Goal: Contribute content: Contribute content

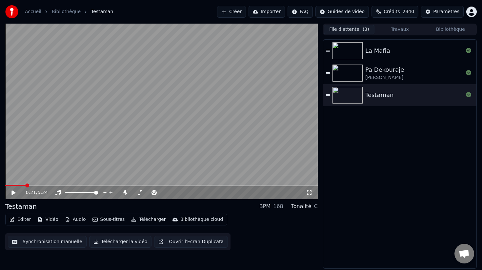
click at [12, 193] on icon at bounding box center [13, 192] width 4 height 5
click at [401, 29] on button "Travaux" at bounding box center [399, 30] width 50 height 10
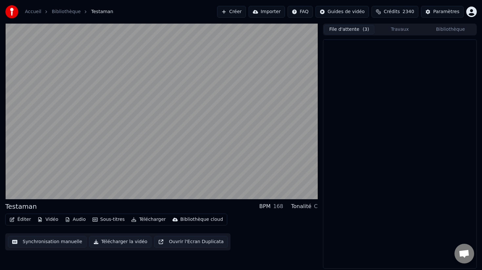
click at [349, 30] on button "File d'attente ( 3 )" at bounding box center [349, 30] width 50 height 10
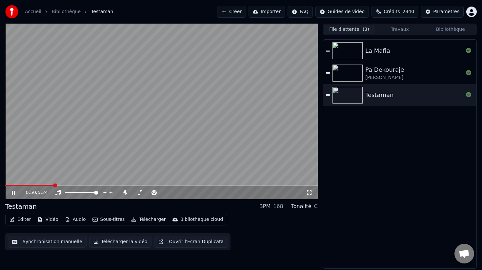
click at [127, 242] on button "Télécharger la vidéo" at bounding box center [120, 242] width 63 height 12
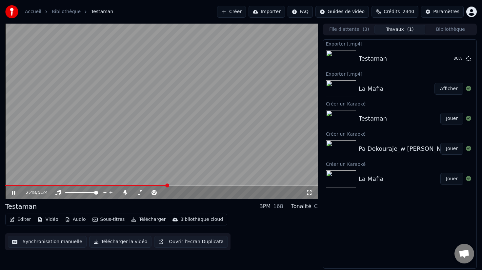
click at [340, 87] on img at bounding box center [341, 88] width 30 height 17
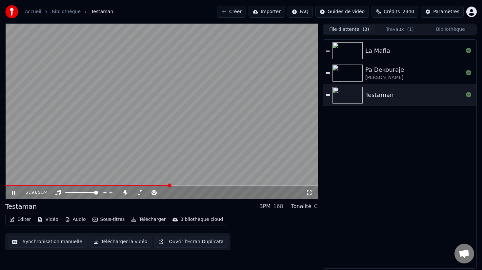
click at [339, 29] on button "File d'attente ( 3 )" at bounding box center [349, 30] width 50 height 10
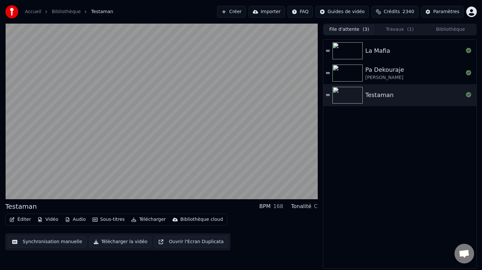
click at [345, 54] on img at bounding box center [347, 50] width 30 height 17
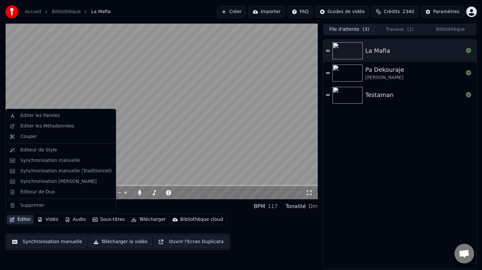
click at [24, 219] on button "Éditer" at bounding box center [20, 219] width 27 height 9
click at [30, 127] on div "Éditer les Métadonnées" at bounding box center [47, 126] width 54 height 7
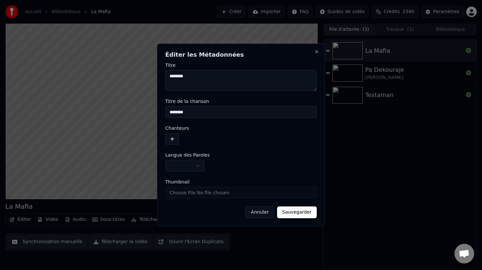
click at [175, 76] on textarea "********" at bounding box center [240, 80] width 151 height 21
type textarea "*******"
click at [179, 111] on input "********" at bounding box center [240, 112] width 151 height 12
type input "*******"
click at [297, 213] on button "Sauvegarder" at bounding box center [297, 212] width 40 height 12
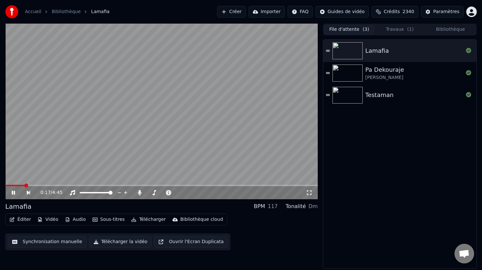
click at [117, 243] on button "Télécharger la vidéo" at bounding box center [120, 242] width 63 height 12
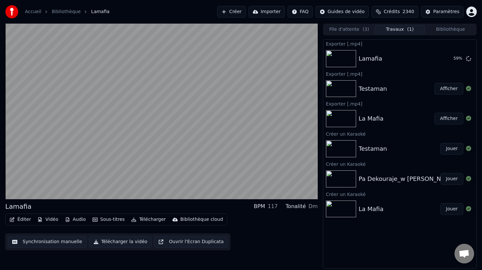
click at [367, 178] on div "Pa Dekouraje_w [PERSON_NAME]" at bounding box center [407, 178] width 97 height 9
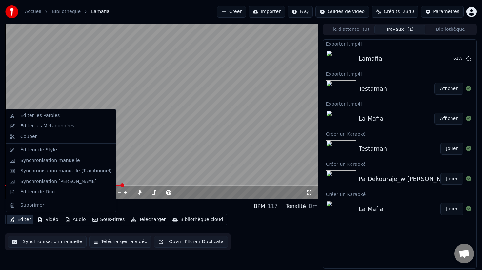
click at [21, 219] on button "Éditer" at bounding box center [20, 219] width 27 height 9
click at [38, 195] on div "Éditeur de Duo" at bounding box center [37, 192] width 34 height 7
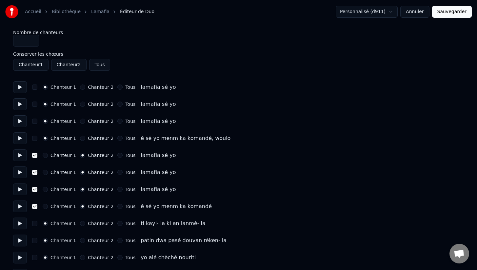
click at [421, 15] on button "Annuler" at bounding box center [414, 12] width 29 height 12
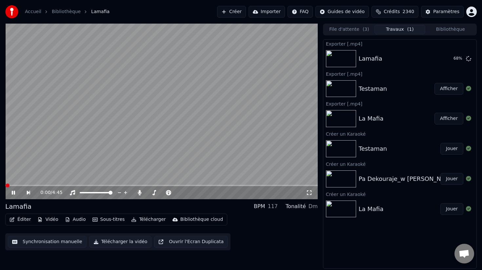
click at [351, 151] on img at bounding box center [341, 148] width 30 height 17
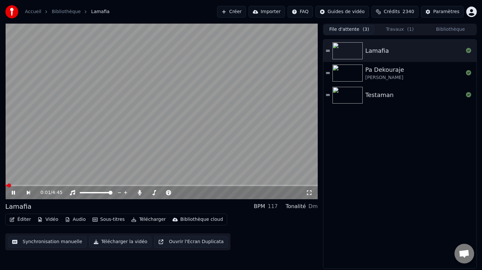
click at [348, 27] on button "File d'attente ( 3 )" at bounding box center [349, 30] width 50 height 10
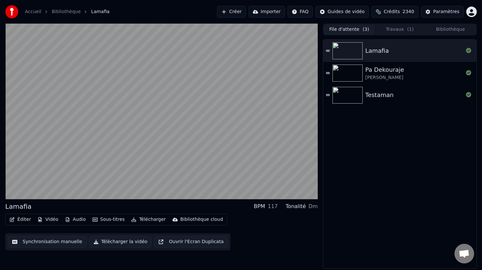
click at [349, 70] on img at bounding box center [347, 73] width 30 height 17
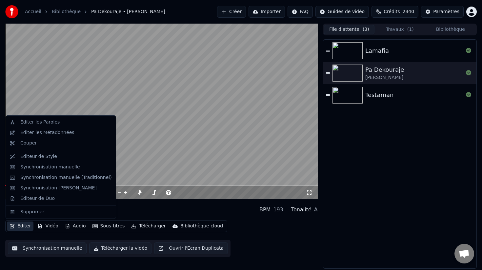
click at [21, 227] on button "Éditer" at bounding box center [20, 226] width 27 height 9
click at [30, 135] on div "Éditer les Métadonnées" at bounding box center [47, 132] width 54 height 7
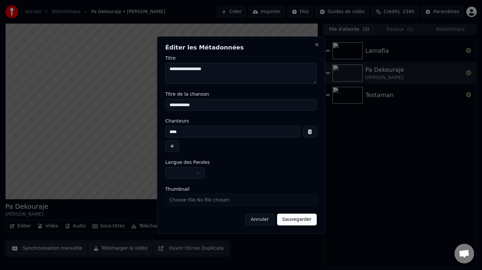
click at [208, 105] on input "**********" at bounding box center [240, 105] width 151 height 12
type input "**********"
drag, startPoint x: 194, startPoint y: 130, endPoint x: 161, endPoint y: 127, distance: 33.2
click at [161, 127] on div "**********" at bounding box center [241, 134] width 168 height 197
click at [309, 132] on button "button" at bounding box center [310, 132] width 14 height 12
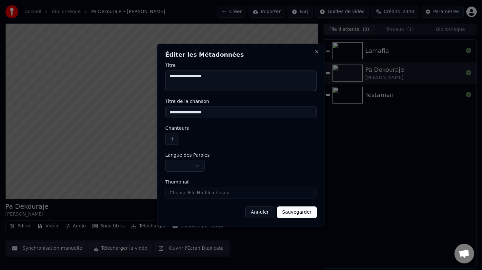
click at [198, 77] on textarea "**********" at bounding box center [240, 80] width 151 height 21
type textarea "**********"
click at [303, 212] on button "Sauvegarder" at bounding box center [297, 212] width 40 height 12
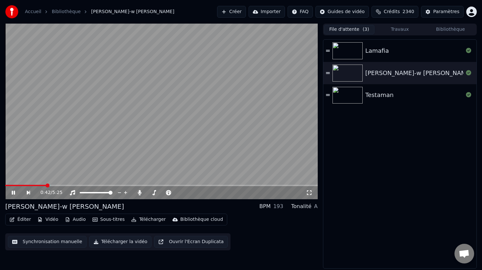
click at [24, 220] on button "Éditer" at bounding box center [20, 219] width 27 height 9
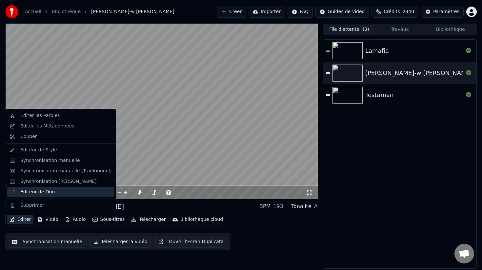
click at [37, 193] on div "Éditeur de Duo" at bounding box center [37, 192] width 34 height 7
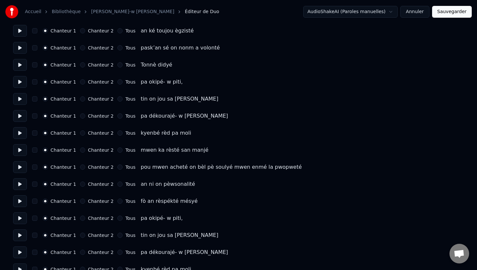
scroll to position [1551, 0]
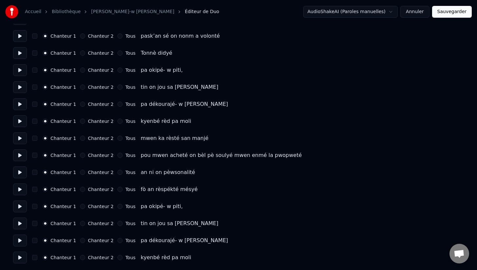
click at [260, 85] on div "Chanteur 1 Chanteur 2 Tous tin on jou sa [PERSON_NAME]" at bounding box center [238, 87] width 451 height 12
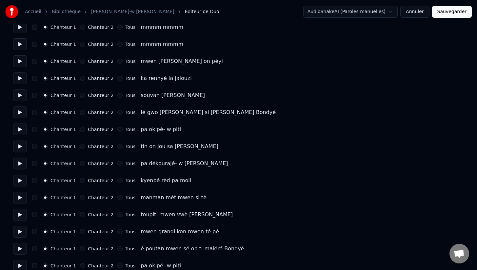
scroll to position [0, 0]
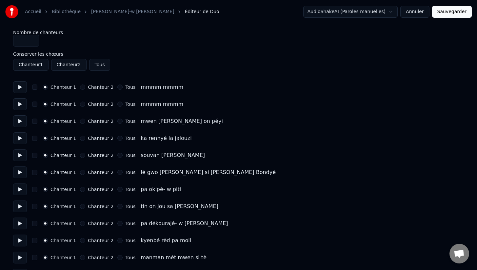
click at [19, 139] on button at bounding box center [20, 138] width 14 height 12
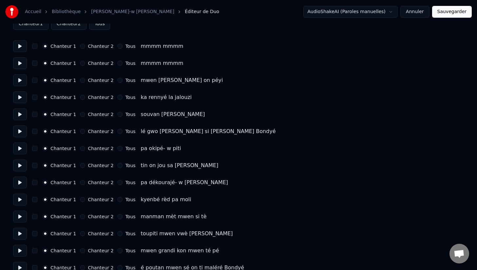
scroll to position [41, 0]
click at [21, 183] on button at bounding box center [20, 183] width 14 height 12
click at [21, 149] on button at bounding box center [20, 149] width 14 height 12
click at [80, 148] on button "Chanteur 2" at bounding box center [82, 148] width 5 height 5
click at [80, 165] on button "Chanteur 2" at bounding box center [82, 165] width 5 height 5
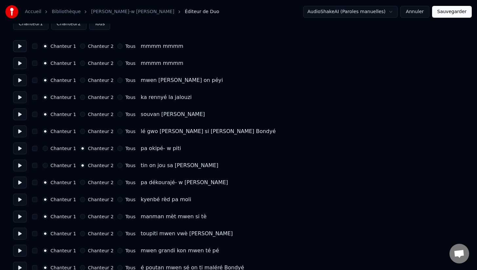
click at [81, 183] on button "Chanteur 2" at bounding box center [82, 182] width 5 height 5
click at [81, 200] on button "Chanteur 2" at bounding box center [82, 199] width 5 height 5
click at [35, 202] on button "button" at bounding box center [34, 199] width 5 height 5
click at [35, 184] on button "button" at bounding box center [34, 182] width 5 height 5
click at [34, 168] on div "Chanteur 1 Chanteur 2 Tous tin on jou sa [PERSON_NAME]" at bounding box center [238, 166] width 451 height 12
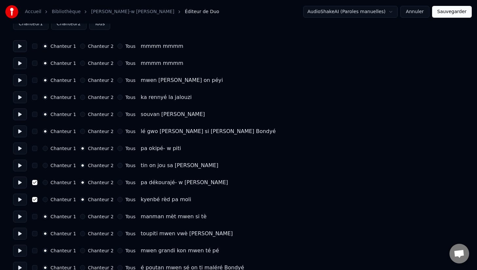
click at [35, 166] on button "button" at bounding box center [34, 165] width 5 height 5
click at [36, 148] on button "button" at bounding box center [34, 148] width 5 height 5
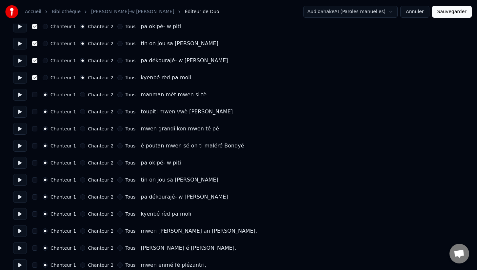
scroll to position [181, 0]
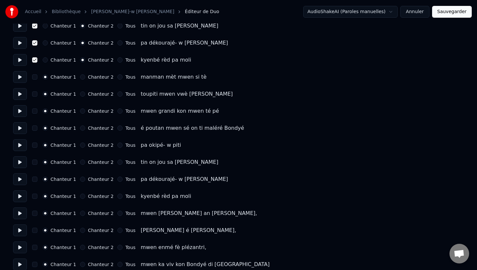
click at [80, 145] on button "Chanteur 2" at bounding box center [82, 145] width 5 height 5
click at [80, 164] on button "Chanteur 2" at bounding box center [82, 162] width 5 height 5
click at [80, 181] on button "Chanteur 2" at bounding box center [82, 179] width 5 height 5
click at [81, 198] on button "Chanteur 2" at bounding box center [82, 196] width 5 height 5
click at [35, 197] on button "button" at bounding box center [34, 196] width 5 height 5
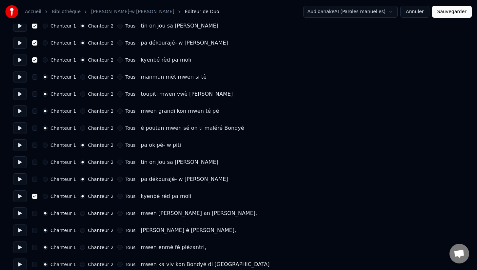
click at [36, 179] on button "button" at bounding box center [34, 179] width 5 height 5
click at [36, 164] on button "button" at bounding box center [34, 162] width 5 height 5
click at [34, 146] on button "button" at bounding box center [34, 145] width 5 height 5
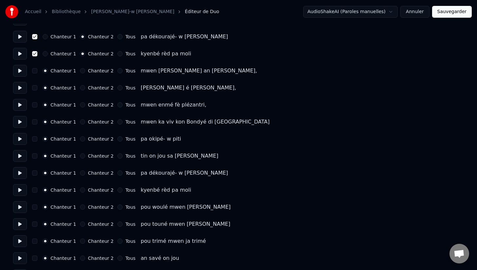
scroll to position [353, 0]
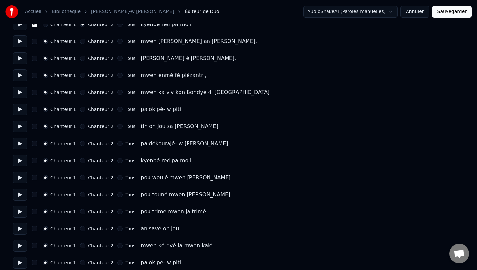
click at [117, 107] on button "Tous" at bounding box center [119, 109] width 5 height 5
click at [119, 110] on icon "button" at bounding box center [120, 109] width 3 height 3
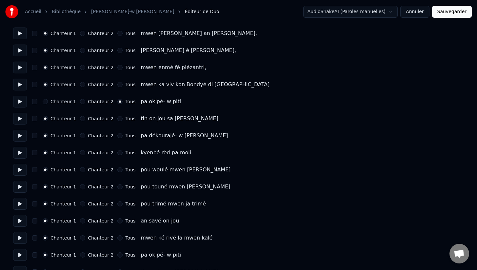
scroll to position [360, 0]
click at [81, 102] on button "Chanteur 2" at bounding box center [82, 101] width 5 height 5
click at [80, 119] on button "Chanteur 2" at bounding box center [82, 118] width 5 height 5
click at [81, 138] on button "Chanteur 2" at bounding box center [82, 135] width 5 height 5
click at [81, 154] on button "Chanteur 2" at bounding box center [82, 152] width 5 height 5
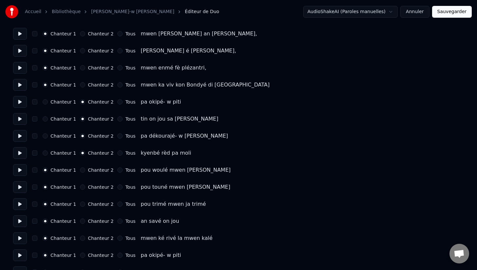
click at [35, 154] on button "button" at bounding box center [34, 152] width 5 height 5
click at [35, 139] on div "Chanteur 1 Chanteur 2 Tous pa dékourajé- w [PERSON_NAME]" at bounding box center [238, 136] width 451 height 12
click at [36, 122] on div "Chanteur 1 Chanteur 2 Tous tin on jou sa [PERSON_NAME]" at bounding box center [238, 119] width 451 height 12
click at [34, 139] on div "Chanteur 1 Chanteur 2 Tous pa dékourajé- w [PERSON_NAME]" at bounding box center [238, 136] width 451 height 12
click at [35, 135] on button "button" at bounding box center [34, 135] width 5 height 5
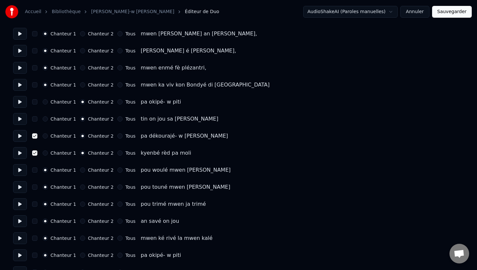
click at [35, 121] on button "button" at bounding box center [34, 118] width 5 height 5
click at [34, 102] on button "button" at bounding box center [34, 101] width 5 height 5
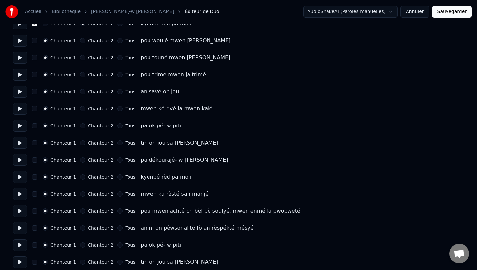
scroll to position [488, 0]
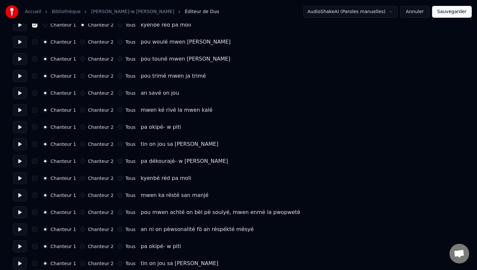
click at [80, 127] on button "Chanteur 2" at bounding box center [82, 127] width 5 height 5
click at [80, 144] on button "Chanteur 2" at bounding box center [82, 144] width 5 height 5
click at [80, 162] on button "Chanteur 2" at bounding box center [82, 161] width 5 height 5
click at [80, 179] on button "Chanteur 2" at bounding box center [82, 178] width 5 height 5
click at [35, 179] on button "button" at bounding box center [34, 178] width 5 height 5
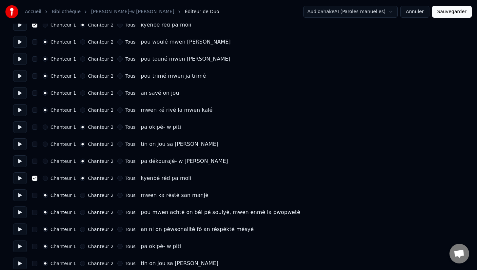
click at [34, 163] on button "button" at bounding box center [34, 161] width 5 height 5
click at [36, 144] on button "button" at bounding box center [34, 144] width 5 height 5
click at [35, 128] on button "button" at bounding box center [34, 127] width 5 height 5
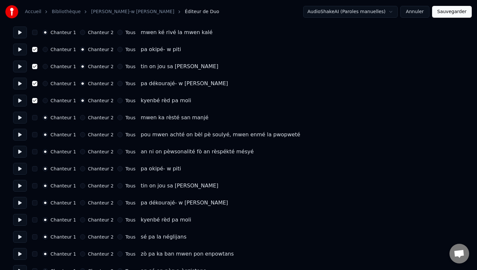
scroll to position [570, 0]
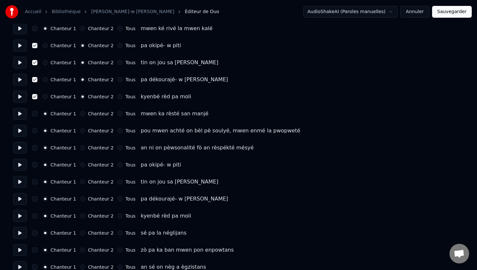
click at [81, 166] on button "Chanteur 2" at bounding box center [82, 164] width 5 height 5
click at [80, 183] on button "Chanteur 2" at bounding box center [82, 181] width 5 height 5
click at [80, 200] on button "Chanteur 2" at bounding box center [82, 198] width 5 height 5
click at [81, 217] on button "Chanteur 2" at bounding box center [82, 215] width 5 height 5
click at [35, 217] on button "button" at bounding box center [34, 215] width 5 height 5
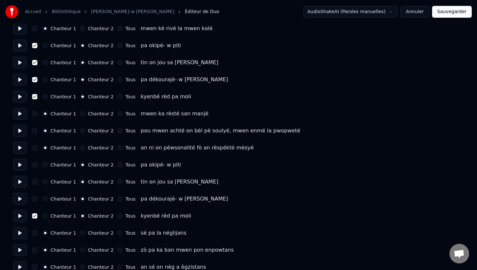
click at [34, 200] on button "button" at bounding box center [34, 198] width 5 height 5
click at [34, 182] on button "button" at bounding box center [34, 181] width 5 height 5
click at [35, 166] on button "button" at bounding box center [34, 164] width 5 height 5
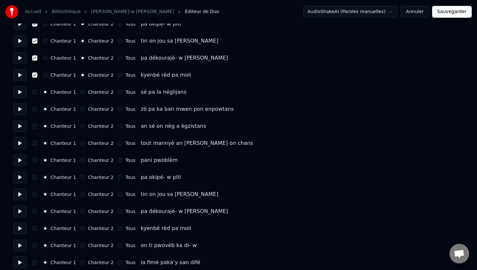
scroll to position [713, 0]
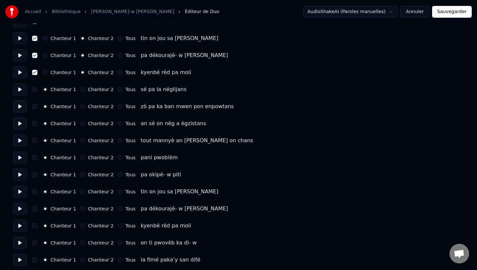
click at [80, 175] on button "Chanteur 2" at bounding box center [82, 174] width 5 height 5
click at [77, 191] on div "Chanteur 1 Chanteur 2 Tous" at bounding box center [89, 191] width 93 height 5
drag, startPoint x: 81, startPoint y: 193, endPoint x: 82, endPoint y: 200, distance: 7.2
click at [81, 193] on button "Chanteur 2" at bounding box center [82, 191] width 5 height 5
click at [82, 210] on button "Chanteur 2" at bounding box center [82, 208] width 5 height 5
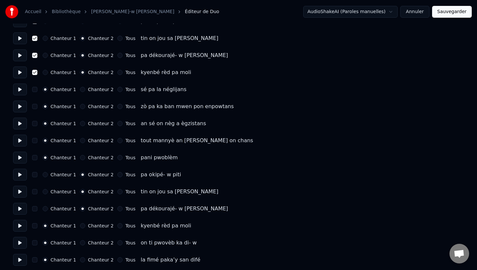
click at [82, 227] on button "Chanteur 2" at bounding box center [82, 225] width 5 height 5
drag, startPoint x: 35, startPoint y: 227, endPoint x: 34, endPoint y: 223, distance: 4.7
click at [35, 227] on button "button" at bounding box center [34, 225] width 5 height 5
click at [35, 210] on button "button" at bounding box center [34, 208] width 5 height 5
click at [34, 192] on button "button" at bounding box center [34, 191] width 5 height 5
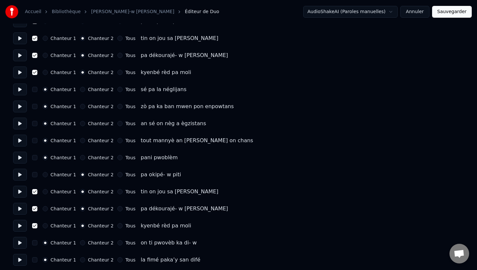
click at [34, 177] on button "button" at bounding box center [34, 174] width 5 height 5
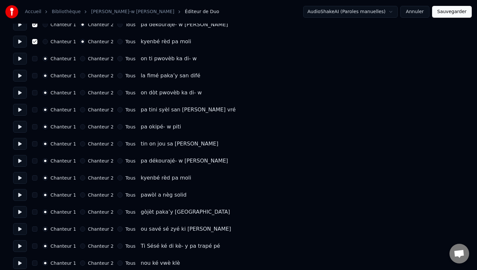
scroll to position [898, 0]
click at [81, 127] on button "Chanteur 2" at bounding box center [82, 126] width 5 height 5
click at [80, 145] on button "Chanteur 2" at bounding box center [82, 143] width 5 height 5
click at [80, 162] on button "Chanteur 2" at bounding box center [82, 160] width 5 height 5
click at [80, 178] on button "Chanteur 2" at bounding box center [82, 177] width 5 height 5
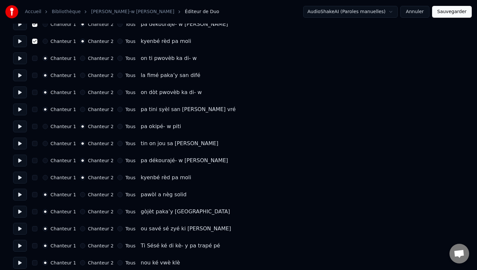
click at [36, 180] on button "button" at bounding box center [34, 177] width 5 height 5
click at [37, 160] on button "button" at bounding box center [34, 160] width 5 height 5
click at [36, 143] on button "button" at bounding box center [34, 143] width 5 height 5
click at [35, 127] on button "button" at bounding box center [34, 126] width 5 height 5
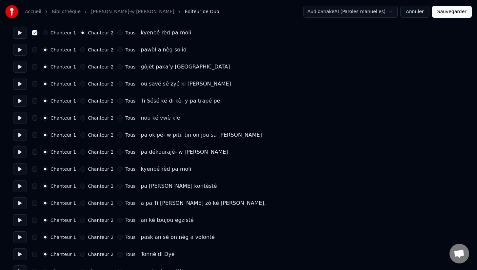
scroll to position [1034, 0]
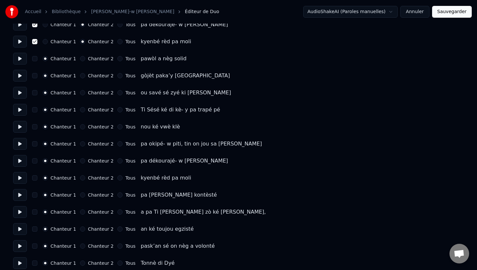
click at [117, 144] on button "Tous" at bounding box center [119, 143] width 5 height 5
click at [80, 145] on button "Chanteur 2" at bounding box center [82, 143] width 5 height 5
click at [35, 145] on button "button" at bounding box center [34, 143] width 5 height 5
click at [82, 162] on button "Chanteur 2" at bounding box center [82, 160] width 5 height 5
click at [80, 179] on button "Chanteur 2" at bounding box center [82, 177] width 5 height 5
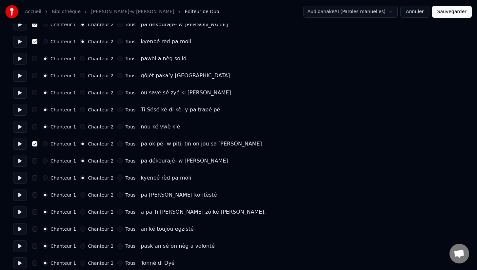
click at [37, 179] on button "button" at bounding box center [34, 177] width 5 height 5
click at [35, 161] on button "button" at bounding box center [34, 160] width 5 height 5
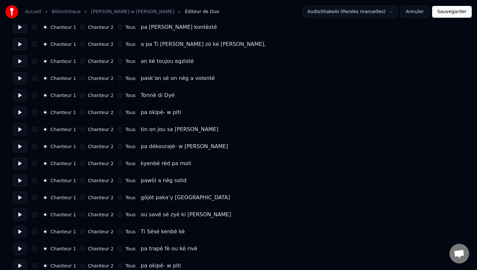
scroll to position [1202, 0]
click at [81, 112] on button "Chanteur 2" at bounding box center [82, 111] width 5 height 5
click at [81, 129] on button "Chanteur 2" at bounding box center [82, 128] width 5 height 5
click at [80, 146] on button "Chanteur 2" at bounding box center [82, 145] width 5 height 5
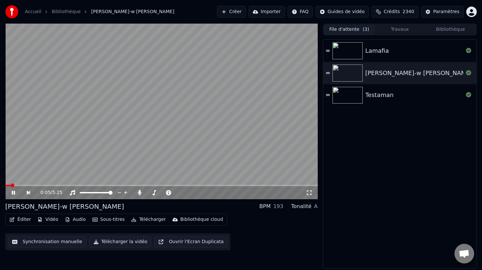
click at [24, 221] on button "Éditer" at bounding box center [20, 219] width 27 height 9
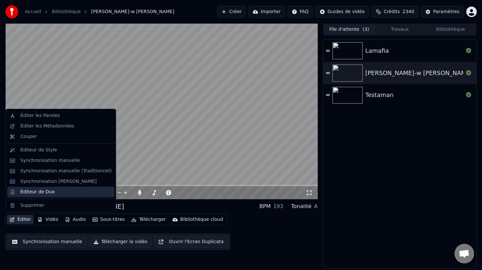
click at [32, 194] on div "Éditeur de Duo" at bounding box center [37, 192] width 34 height 7
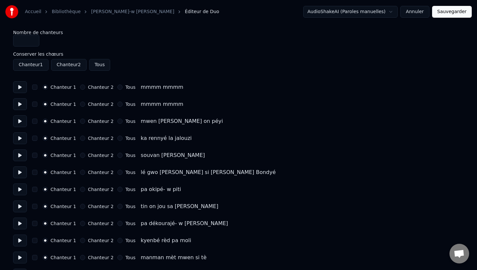
click at [81, 187] on button "Chanteur 2" at bounding box center [82, 189] width 5 height 5
click at [82, 209] on div "Chanteur 2" at bounding box center [96, 206] width 33 height 5
click at [81, 207] on button "Chanteur 2" at bounding box center [82, 206] width 5 height 5
click at [81, 224] on button "Chanteur 2" at bounding box center [82, 223] width 5 height 5
click at [81, 244] on div "Chanteur 1 Chanteur 2 Tous kyenbé rèd pa moli" at bounding box center [238, 241] width 451 height 12
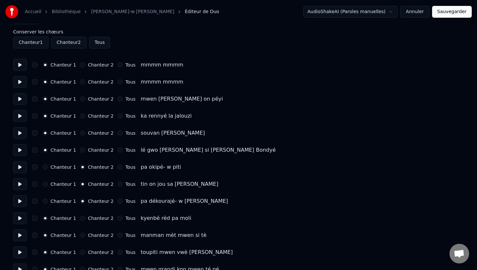
scroll to position [31, 0]
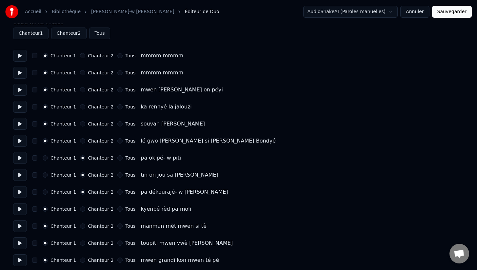
click at [81, 210] on button "Chanteur 2" at bounding box center [82, 208] width 5 height 5
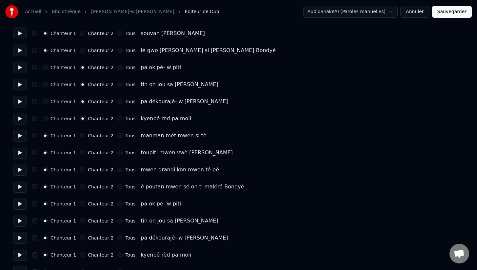
scroll to position [127, 0]
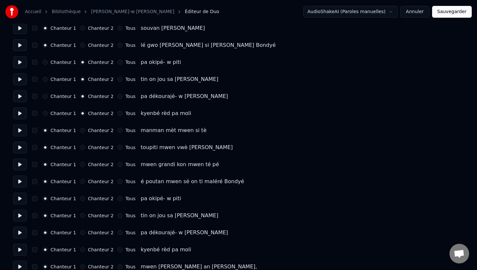
click at [33, 63] on button "button" at bounding box center [34, 62] width 5 height 5
click at [34, 81] on button "button" at bounding box center [34, 79] width 5 height 5
click at [36, 97] on button "button" at bounding box center [34, 96] width 5 height 5
click at [35, 115] on button "button" at bounding box center [34, 113] width 5 height 5
click at [80, 199] on button "Chanteur 2" at bounding box center [82, 198] width 5 height 5
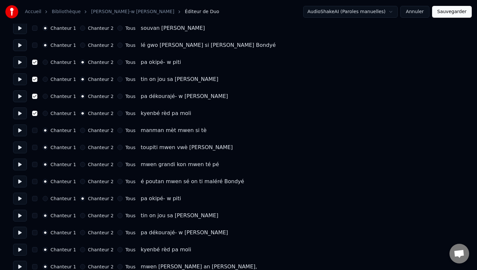
click at [81, 220] on div "Chanteur 1 Chanteur 2 Tous tin on jou sa [PERSON_NAME]" at bounding box center [238, 216] width 451 height 12
click at [80, 217] on button "Chanteur 2" at bounding box center [82, 215] width 5 height 5
click at [81, 234] on button "Chanteur 2" at bounding box center [82, 232] width 5 height 5
click at [80, 251] on button "Chanteur 2" at bounding box center [82, 249] width 5 height 5
click at [36, 252] on button "button" at bounding box center [34, 249] width 5 height 5
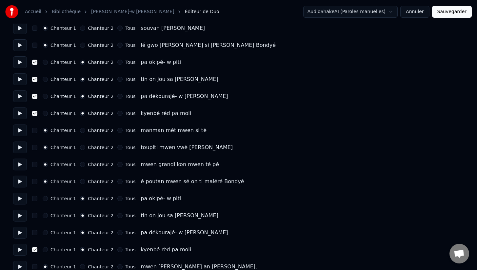
click at [34, 231] on button "button" at bounding box center [34, 232] width 5 height 5
click at [33, 214] on button "button" at bounding box center [34, 215] width 5 height 5
click at [35, 199] on button "button" at bounding box center [34, 198] width 5 height 5
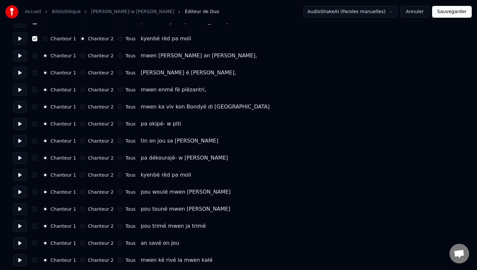
scroll to position [341, 0]
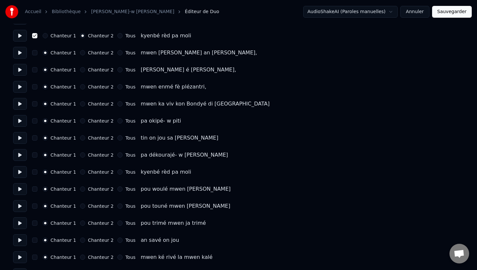
click at [80, 122] on button "Chanteur 2" at bounding box center [82, 120] width 5 height 5
click at [81, 140] on button "Chanteur 2" at bounding box center [82, 137] width 5 height 5
click at [81, 156] on button "Chanteur 2" at bounding box center [82, 154] width 5 height 5
click at [81, 174] on button "Chanteur 2" at bounding box center [82, 171] width 5 height 5
click at [35, 175] on div "Chanteur 1 Chanteur 2 Tous kyenbé rèd pa moli" at bounding box center [238, 172] width 451 height 12
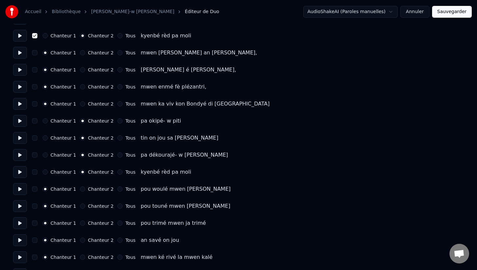
click at [36, 154] on button "button" at bounding box center [34, 154] width 5 height 5
click at [34, 173] on button "button" at bounding box center [34, 171] width 5 height 5
click at [34, 140] on button "button" at bounding box center [34, 137] width 5 height 5
click at [35, 122] on button "button" at bounding box center [34, 120] width 5 height 5
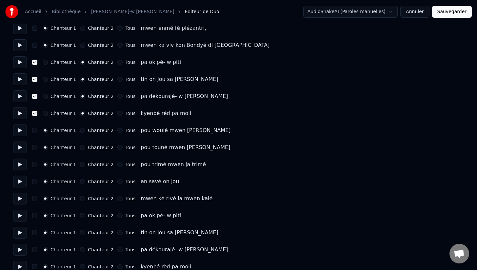
scroll to position [402, 0]
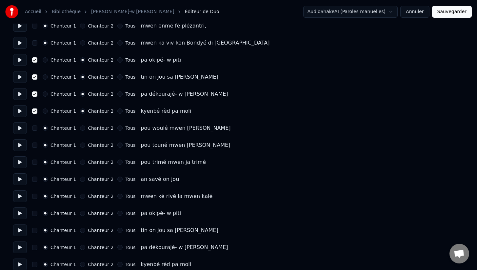
click at [81, 214] on button "Chanteur 2" at bounding box center [82, 213] width 5 height 5
click at [81, 231] on button "Chanteur 2" at bounding box center [82, 230] width 5 height 5
click at [81, 249] on button "Chanteur 2" at bounding box center [82, 247] width 5 height 5
click at [35, 249] on button "button" at bounding box center [34, 247] width 5 height 5
click at [35, 230] on button "button" at bounding box center [34, 230] width 5 height 5
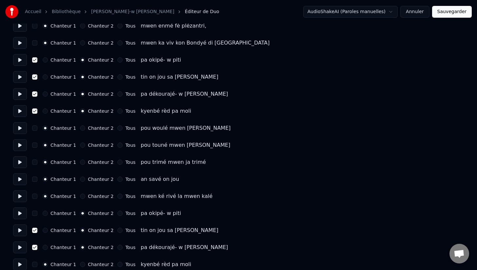
click at [34, 212] on button "button" at bounding box center [34, 213] width 5 height 5
click at [34, 197] on button "button" at bounding box center [34, 196] width 5 height 5
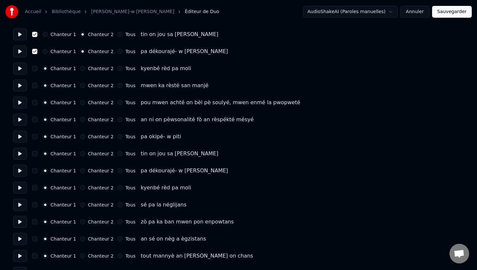
scroll to position [600, 0]
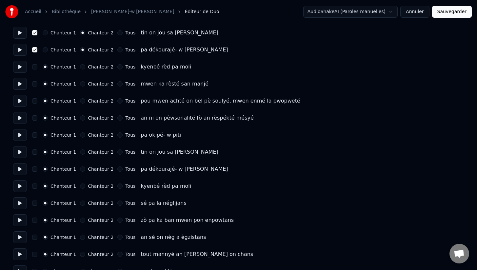
click at [80, 136] on button "Chanteur 2" at bounding box center [82, 134] width 5 height 5
click at [80, 153] on button "Chanteur 2" at bounding box center [82, 151] width 5 height 5
click at [80, 170] on button "Chanteur 2" at bounding box center [82, 168] width 5 height 5
click at [81, 187] on button "Chanteur 2" at bounding box center [82, 186] width 5 height 5
click at [35, 187] on button "button" at bounding box center [34, 186] width 5 height 5
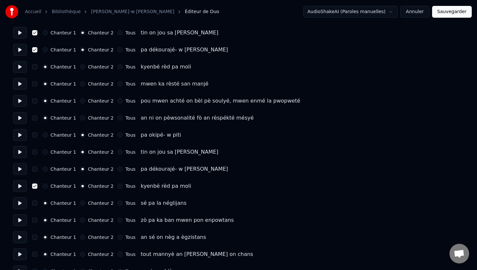
click at [35, 167] on button "button" at bounding box center [34, 168] width 5 height 5
click at [35, 149] on div "Chanteur 1 Chanteur 2 Tous tin on jou sa [PERSON_NAME]" at bounding box center [238, 152] width 451 height 12
click at [34, 153] on button "button" at bounding box center [34, 151] width 5 height 5
click at [35, 138] on div "Chanteur 1 Chanteur 2 Tous pa okipé- w piti" at bounding box center [238, 135] width 451 height 12
click at [36, 136] on button "button" at bounding box center [34, 134] width 5 height 5
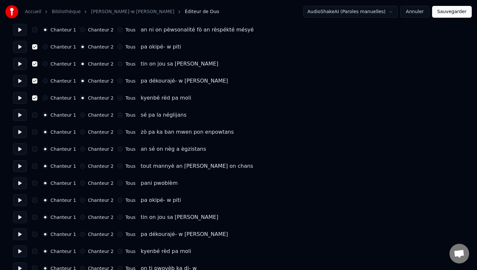
scroll to position [691, 0]
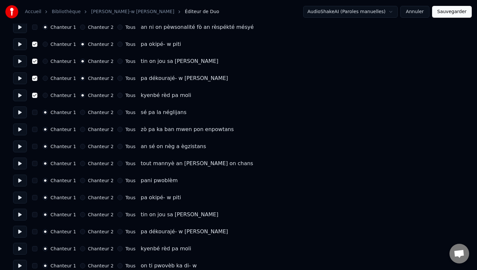
click at [82, 199] on button "Chanteur 2" at bounding box center [82, 197] width 5 height 5
click at [81, 216] on button "Chanteur 2" at bounding box center [82, 214] width 5 height 5
click at [80, 233] on button "Chanteur 2" at bounding box center [82, 231] width 5 height 5
click at [82, 250] on button "Chanteur 2" at bounding box center [82, 248] width 5 height 5
click at [33, 249] on button "button" at bounding box center [34, 248] width 5 height 5
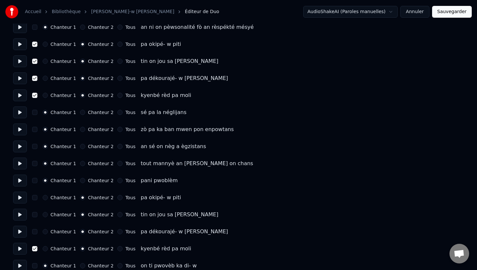
click at [35, 232] on button "button" at bounding box center [34, 231] width 5 height 5
click at [35, 213] on button "button" at bounding box center [34, 214] width 5 height 5
click at [34, 198] on button "button" at bounding box center [34, 197] width 5 height 5
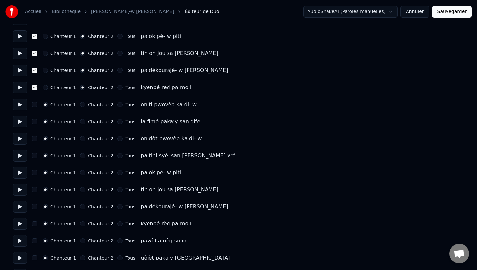
scroll to position [853, 0]
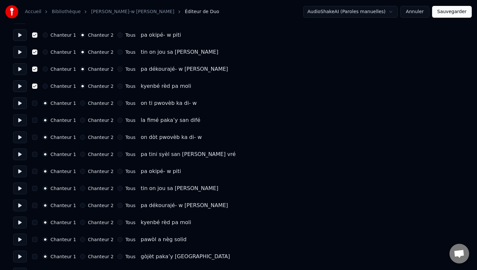
click at [80, 172] on button "Chanteur 2" at bounding box center [82, 171] width 5 height 5
click at [81, 188] on button "Chanteur 2" at bounding box center [82, 188] width 5 height 5
click at [81, 207] on button "Chanteur 2" at bounding box center [82, 205] width 5 height 5
click at [80, 224] on button "Chanteur 2" at bounding box center [82, 222] width 5 height 5
click at [36, 225] on div "Chanteur 1 Chanteur 2 Tous kyenbé rèd pa moli" at bounding box center [238, 223] width 451 height 12
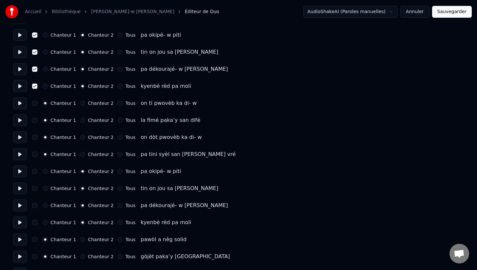
click at [34, 223] on button "button" at bounding box center [34, 222] width 5 height 5
click at [34, 205] on button "button" at bounding box center [34, 205] width 5 height 5
click at [34, 189] on button "button" at bounding box center [34, 188] width 5 height 5
click at [34, 172] on button "button" at bounding box center [34, 171] width 5 height 5
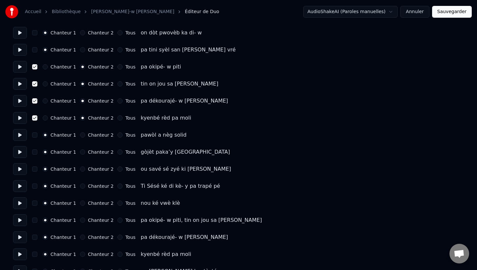
scroll to position [958, 0]
click at [455, 10] on button "Sauvegarder" at bounding box center [452, 12] width 40 height 12
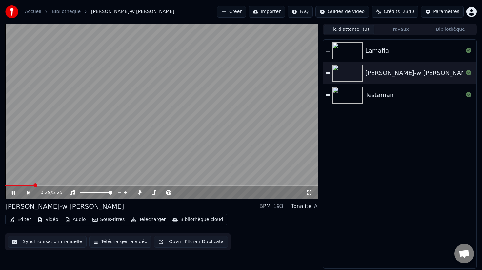
click at [21, 220] on button "Éditer" at bounding box center [20, 219] width 27 height 9
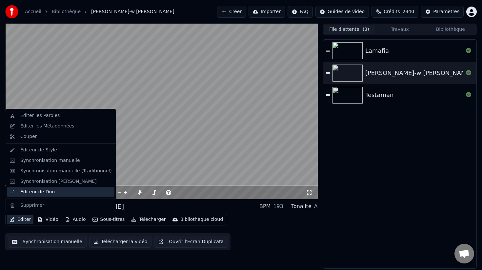
click at [37, 190] on div "Éditeur de Duo" at bounding box center [37, 192] width 34 height 7
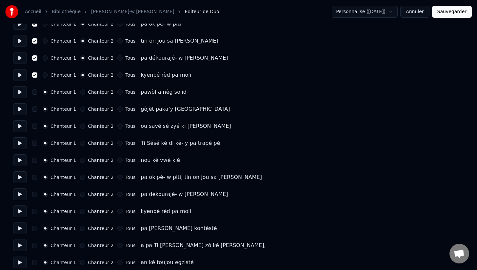
scroll to position [1002, 0]
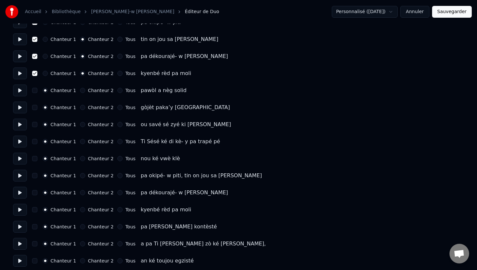
click at [36, 176] on button "button" at bounding box center [34, 175] width 5 height 5
click at [35, 194] on button "button" at bounding box center [34, 192] width 5 height 5
click at [34, 210] on button "button" at bounding box center [34, 209] width 5 height 5
click at [35, 227] on button "button" at bounding box center [34, 226] width 5 height 5
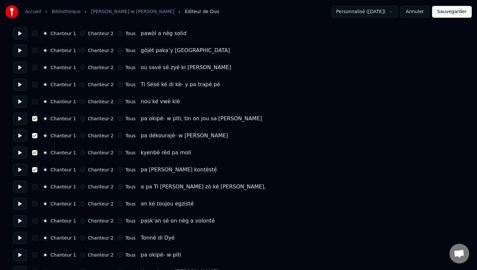
scroll to position [1061, 0]
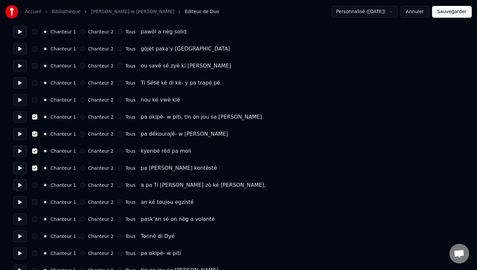
click at [35, 166] on button "button" at bounding box center [34, 168] width 5 height 5
click at [80, 118] on button "Chanteur 2" at bounding box center [82, 116] width 5 height 5
click at [81, 134] on button "Chanteur 2" at bounding box center [82, 133] width 5 height 5
click at [80, 152] on button "Chanteur 2" at bounding box center [82, 150] width 5 height 5
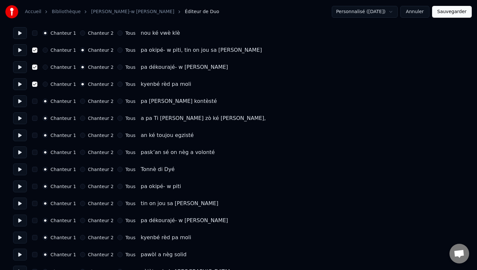
scroll to position [1128, 0]
click at [80, 184] on button "Chanteur 2" at bounding box center [82, 186] width 5 height 5
click at [80, 203] on button "Chanteur 2" at bounding box center [82, 203] width 5 height 5
click at [81, 221] on button "Chanteur 2" at bounding box center [82, 220] width 5 height 5
click at [81, 239] on button "Chanteur 2" at bounding box center [82, 237] width 5 height 5
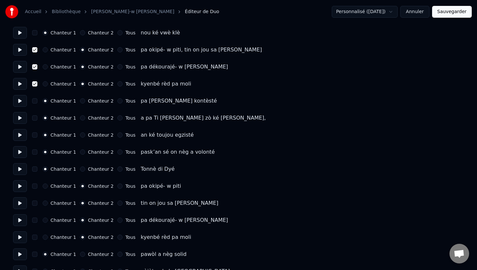
click at [34, 239] on button "button" at bounding box center [34, 237] width 5 height 5
click at [34, 221] on button "button" at bounding box center [34, 220] width 5 height 5
click at [34, 203] on button "button" at bounding box center [34, 203] width 5 height 5
click at [34, 187] on button "button" at bounding box center [34, 186] width 5 height 5
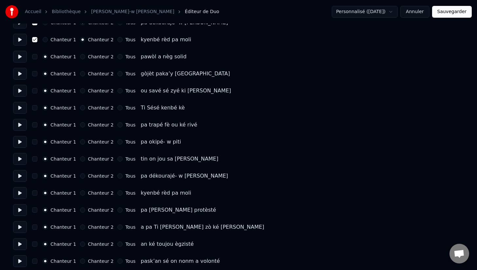
scroll to position [1330, 0]
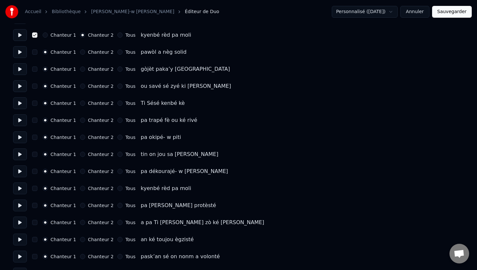
click at [117, 138] on button "Tous" at bounding box center [119, 137] width 5 height 5
click at [82, 135] on button "Chanteur 2" at bounding box center [82, 137] width 5 height 5
click at [81, 152] on button "Chanteur 2" at bounding box center [82, 154] width 5 height 5
click at [80, 170] on button "Chanteur 2" at bounding box center [82, 171] width 5 height 5
click at [79, 192] on div "Chanteur 1 Chanteur 2 Tous kyenbé rèd pa moli" at bounding box center [238, 189] width 451 height 12
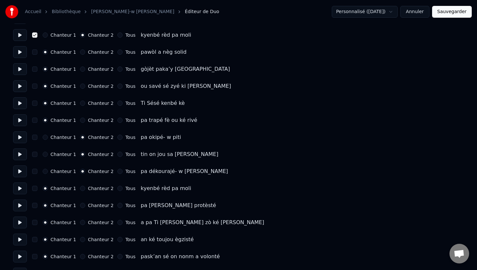
click at [80, 190] on button "Chanteur 2" at bounding box center [82, 188] width 5 height 5
click at [34, 189] on button "button" at bounding box center [34, 188] width 5 height 5
click at [35, 170] on button "button" at bounding box center [34, 171] width 5 height 5
click at [34, 156] on button "button" at bounding box center [34, 154] width 5 height 5
click at [34, 138] on button "button" at bounding box center [34, 137] width 5 height 5
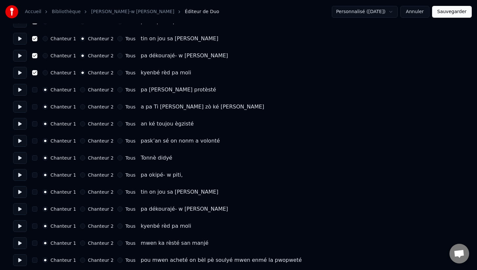
scroll to position [1446, 0]
click at [80, 175] on button "Chanteur 2" at bounding box center [82, 174] width 5 height 5
click at [80, 192] on button "Chanteur 2" at bounding box center [82, 191] width 5 height 5
click at [80, 209] on button "Chanteur 2" at bounding box center [82, 208] width 5 height 5
click at [80, 226] on button "Chanteur 2" at bounding box center [82, 225] width 5 height 5
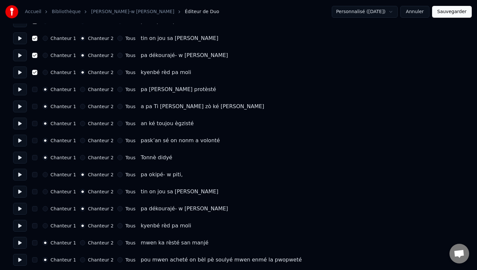
click at [35, 225] on button "button" at bounding box center [34, 225] width 5 height 5
click at [35, 211] on button "button" at bounding box center [34, 208] width 5 height 5
click at [35, 191] on button "button" at bounding box center [34, 191] width 5 height 5
click at [33, 175] on button "button" at bounding box center [34, 174] width 5 height 5
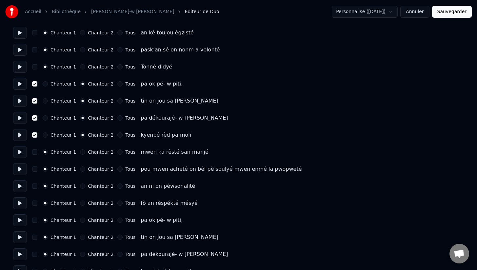
scroll to position [1551, 0]
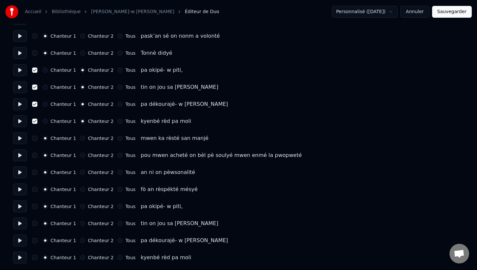
click at [117, 206] on button "Tous" at bounding box center [119, 206] width 5 height 5
click at [117, 224] on button "Tous" at bounding box center [119, 223] width 5 height 5
click at [117, 241] on button "Tous" at bounding box center [119, 240] width 5 height 5
click at [117, 260] on button "Tous" at bounding box center [119, 257] width 5 height 5
click at [34, 260] on button "button" at bounding box center [34, 257] width 5 height 5
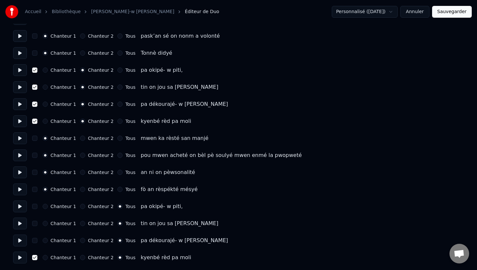
click at [35, 243] on button "button" at bounding box center [34, 240] width 5 height 5
click at [35, 224] on button "button" at bounding box center [34, 223] width 5 height 5
click at [35, 208] on button "button" at bounding box center [34, 206] width 5 height 5
click at [81, 257] on button "Chanteur 2" at bounding box center [82, 257] width 5 height 5
click at [81, 240] on button "Chanteur 2" at bounding box center [82, 240] width 5 height 5
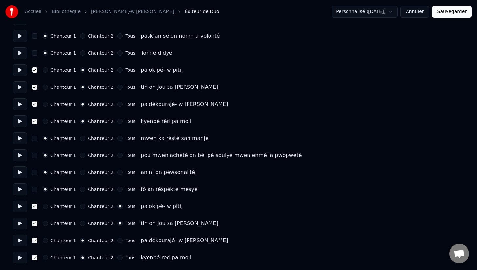
click at [81, 225] on button "Chanteur 2" at bounding box center [82, 223] width 5 height 5
click at [81, 207] on button "Chanteur 2" at bounding box center [82, 206] width 5 height 5
click at [450, 12] on button "Sauvegarder" at bounding box center [452, 12] width 40 height 12
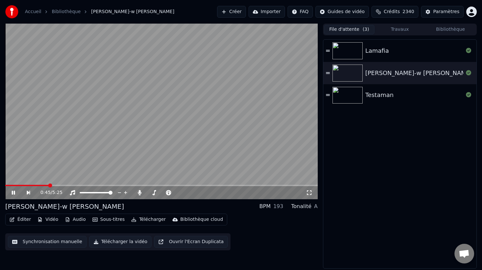
click at [43, 242] on button "Synchronisation manuelle" at bounding box center [47, 242] width 79 height 12
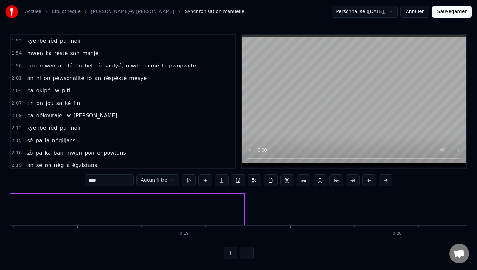
scroll to position [0, 3886]
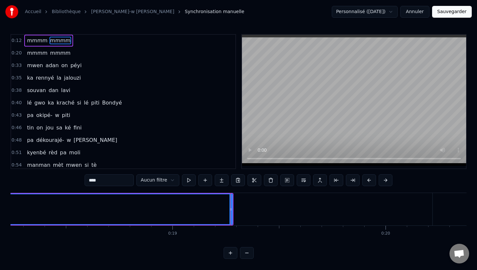
scroll to position [0, 0]
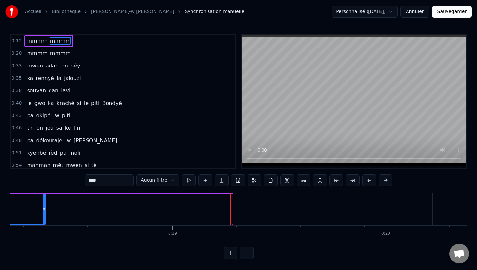
drag, startPoint x: 231, startPoint y: 211, endPoint x: 45, endPoint y: 189, distance: 187.1
click at [45, 189] on div "0:12 mmmm mmmm 0:20 mmmm mmmm 0:33 mwen [PERSON_NAME] on péyi 0:35 ka rennyé la…" at bounding box center [238, 146] width 456 height 225
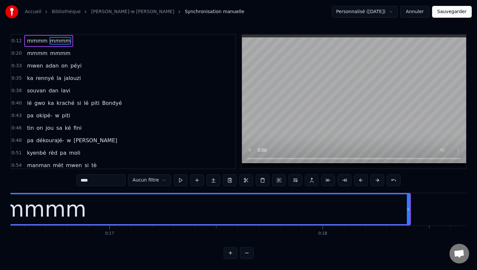
scroll to position [0, 3487]
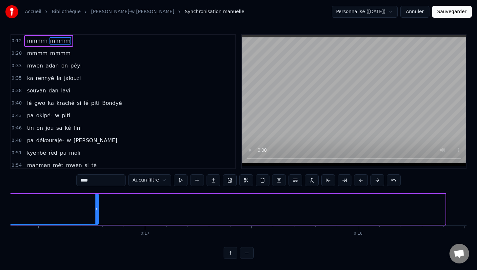
drag, startPoint x: 443, startPoint y: 210, endPoint x: 98, endPoint y: 167, distance: 347.8
click at [97, 167] on div "0:12 mmmm mmmm 0:20 mmmm mmmm 0:33 mwen [PERSON_NAME] on péyi 0:35 ka rennyé la…" at bounding box center [238, 146] width 456 height 225
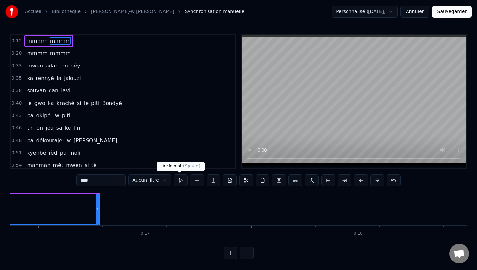
click at [180, 182] on button at bounding box center [181, 180] width 14 height 12
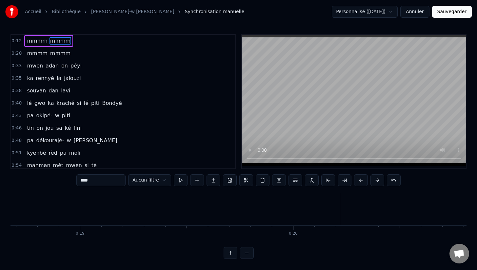
scroll to position [0, 4001]
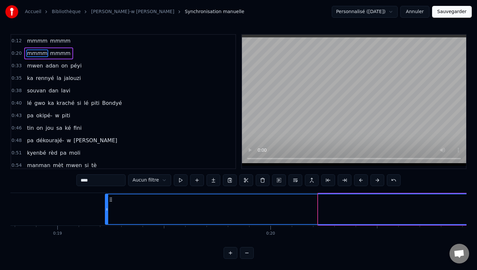
drag, startPoint x: 320, startPoint y: 209, endPoint x: 88, endPoint y: 171, distance: 235.4
click at [88, 171] on div "0:12 mmmm mmmm 0:20 mmmm mmmm 0:33 mwen [PERSON_NAME] on péyi 0:35 ka rennyé la…" at bounding box center [238, 146] width 456 height 225
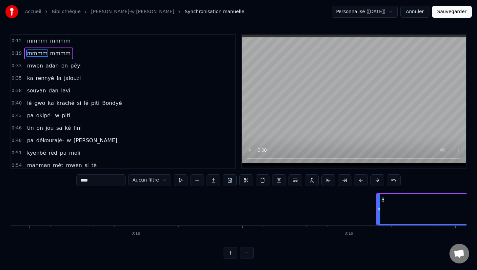
scroll to position [0, 3700]
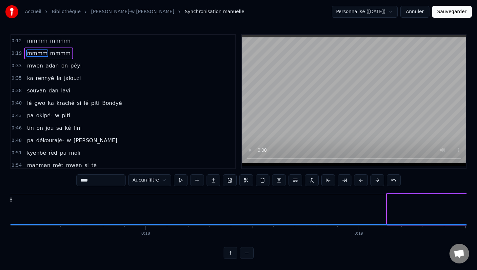
drag, startPoint x: 389, startPoint y: 211, endPoint x: 10, endPoint y: 140, distance: 385.7
click at [10, 140] on div "Accueil Bibliothèque Pa Dekourajé-w [PERSON_NAME] Synchronisation manuelle Pers…" at bounding box center [238, 129] width 477 height 259
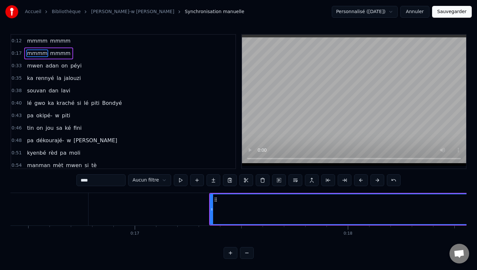
scroll to position [0, 3494]
drag, startPoint x: 215, startPoint y: 210, endPoint x: 107, endPoint y: 197, distance: 109.3
click at [107, 197] on div at bounding box center [108, 209] width 3 height 30
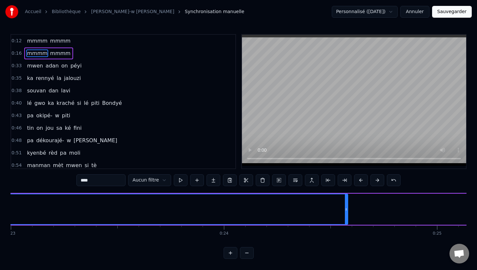
scroll to position [0, 4903]
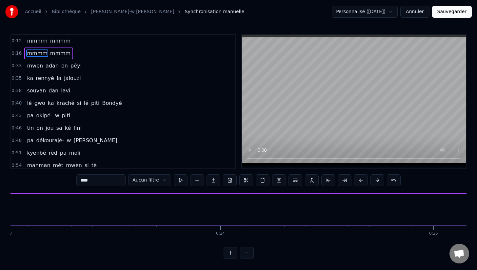
drag, startPoint x: 342, startPoint y: 210, endPoint x: 0, endPoint y: 175, distance: 344.2
click at [0, 175] on div "Accueil Bibliothèque Pa Dekourajé-w [PERSON_NAME] Synchronisation manuelle Pers…" at bounding box center [238, 129] width 477 height 259
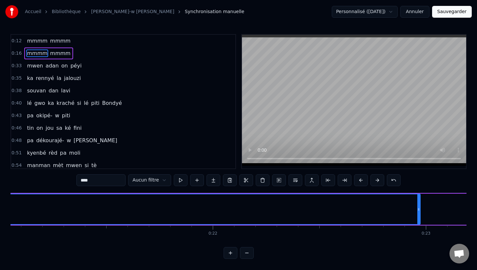
scroll to position [0, 4468]
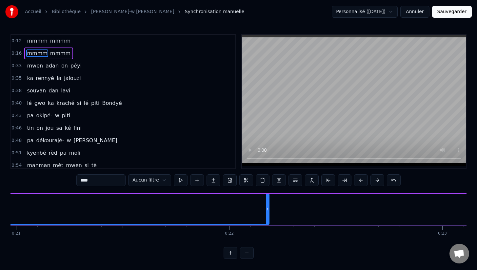
drag, startPoint x: 434, startPoint y: 209, endPoint x: 266, endPoint y: 191, distance: 169.5
click at [266, 191] on div "0:12 mmmm mmmm 0:16 mmmm mmmm 0:33 mwen [PERSON_NAME] on péyi 0:35 ka rennyé la…" at bounding box center [238, 146] width 456 height 225
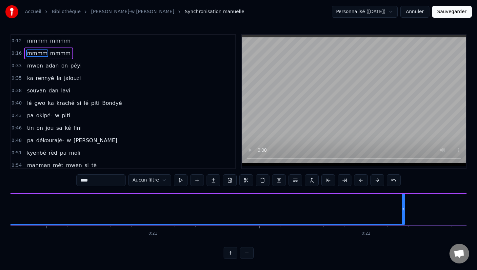
scroll to position [0, 4340]
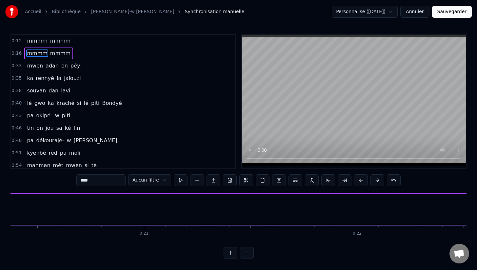
drag, startPoint x: 394, startPoint y: 211, endPoint x: 1, endPoint y: 196, distance: 392.9
click at [1, 196] on div "Accueil Bibliothèque Pa Dekourajé-w [PERSON_NAME] Synchronisation manuelle Pers…" at bounding box center [238, 129] width 477 height 259
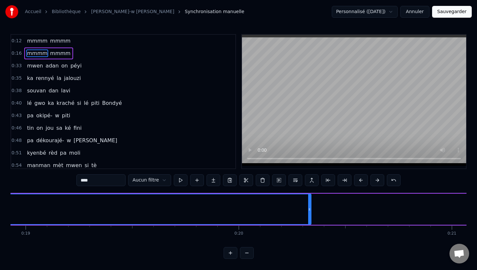
scroll to position [0, 4025]
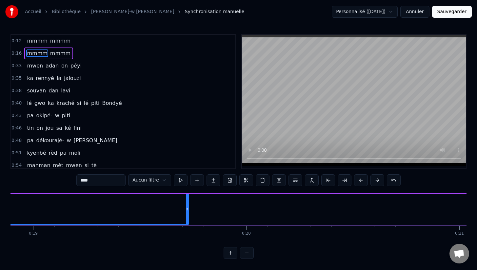
drag, startPoint x: 315, startPoint y: 210, endPoint x: 186, endPoint y: 201, distance: 129.8
click at [178, 180] on button at bounding box center [181, 180] width 14 height 12
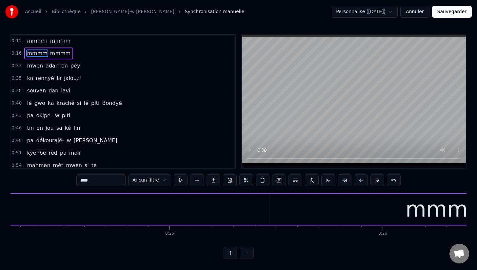
scroll to position [0, 5238]
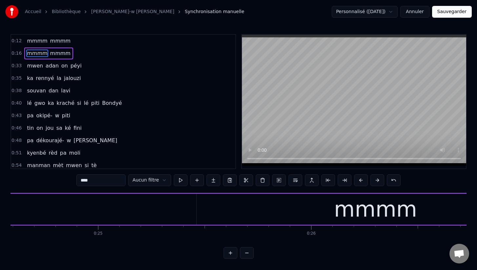
click at [310, 209] on div "mmmm" at bounding box center [375, 209] width 357 height 31
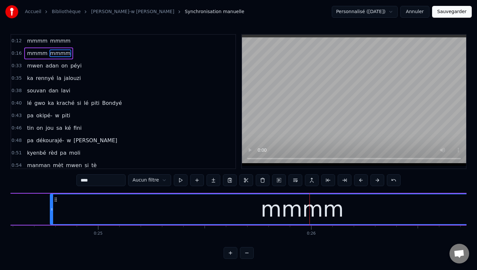
drag, startPoint x: 198, startPoint y: 209, endPoint x: 0, endPoint y: 210, distance: 198.0
click at [1, 210] on div "Accueil Bibliothèque Pa Dekourajé-w [PERSON_NAME] Synchronisation manuelle Pers…" at bounding box center [238, 129] width 477 height 259
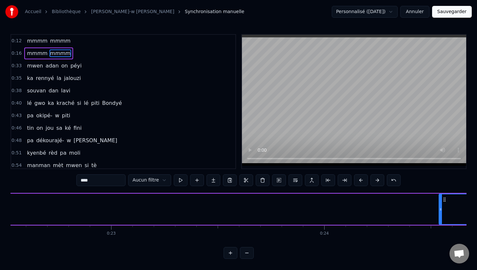
scroll to position [0, 4798]
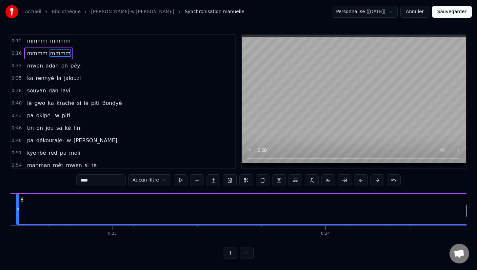
drag, startPoint x: 441, startPoint y: 210, endPoint x: 18, endPoint y: 169, distance: 425.1
click at [18, 169] on div "0:12 mmmm mmmm 0:16 mmmm mmmm 0:33 mwen [PERSON_NAME] on péyi 0:35 ka rennyé la…" at bounding box center [238, 146] width 456 height 225
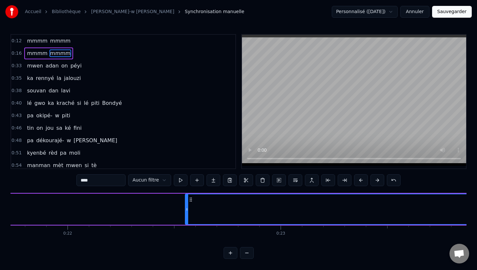
scroll to position [0, 4627]
click at [78, 208] on div "mmmm mmmm" at bounding box center [69, 209] width 2196 height 32
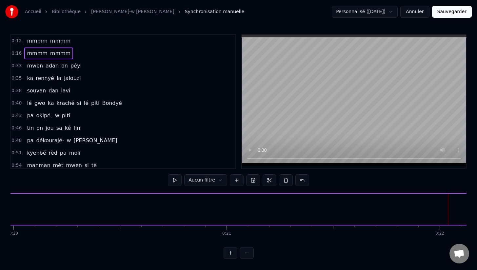
click at [56, 208] on div "mmmm mmmm" at bounding box center [438, 209] width 2196 height 32
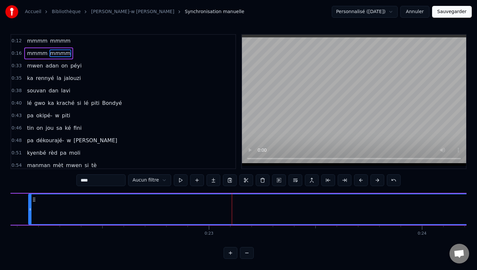
drag, startPoint x: 115, startPoint y: 209, endPoint x: 30, endPoint y: 208, distance: 84.9
click at [30, 207] on icon at bounding box center [30, 209] width 3 height 5
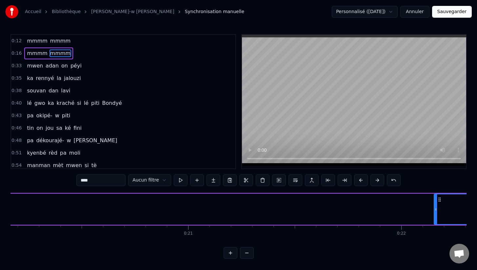
scroll to position [0, 4282]
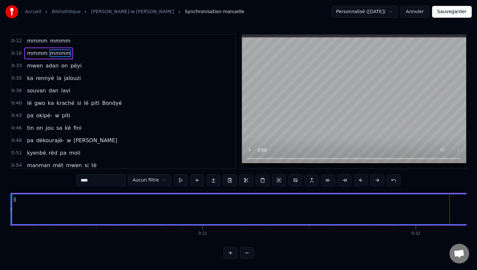
drag, startPoint x: 450, startPoint y: 211, endPoint x: 11, endPoint y: 162, distance: 441.9
click at [11, 161] on div "0:12 mmmm mmmm 0:16 mmmm mmmm 0:33 mwen [PERSON_NAME] on péyi 0:35 ka rennyé la…" at bounding box center [238, 146] width 456 height 225
drag, startPoint x: 105, startPoint y: 208, endPoint x: 77, endPoint y: 198, distance: 30.0
click at [74, 198] on div at bounding box center [73, 209] width 3 height 30
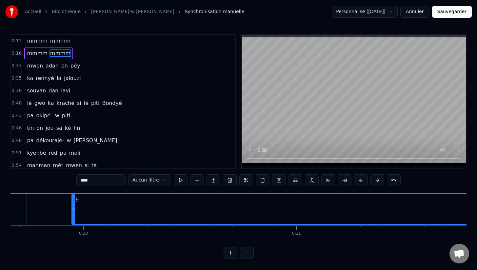
drag, startPoint x: 73, startPoint y: 210, endPoint x: 83, endPoint y: 205, distance: 10.9
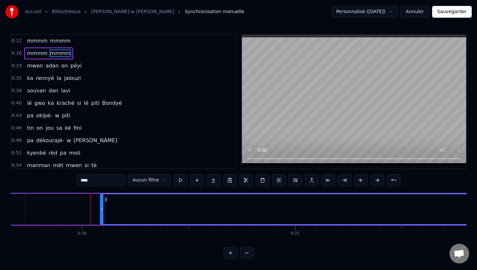
drag, startPoint x: 73, startPoint y: 209, endPoint x: 103, endPoint y: 215, distance: 30.6
click at [103, 215] on div at bounding box center [102, 209] width 3 height 30
click at [179, 182] on button at bounding box center [181, 180] width 14 height 12
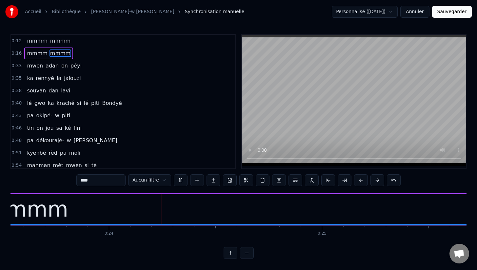
scroll to position [0, 5019]
click at [85, 212] on div "mmmm" at bounding box center [22, 209] width 1502 height 30
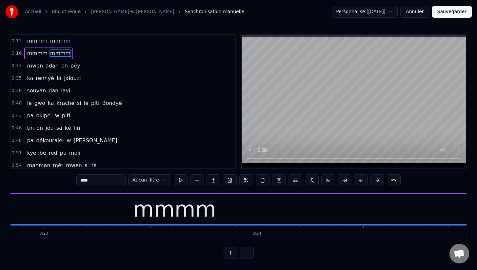
scroll to position [0, 4799]
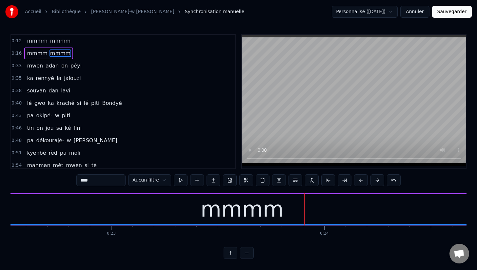
click at [179, 224] on div "mmmm" at bounding box center [242, 209] width 1502 height 30
click at [176, 212] on div "mmmm" at bounding box center [242, 209] width 1502 height 30
click at [220, 216] on div "mmmm" at bounding box center [242, 209] width 83 height 32
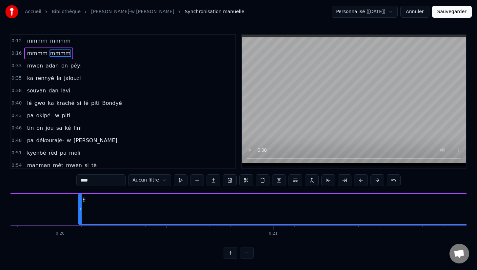
scroll to position [0, 4178]
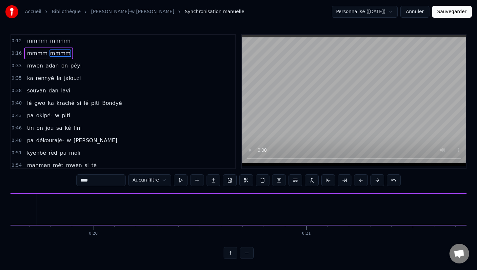
drag, startPoint x: 113, startPoint y: 210, endPoint x: 481, endPoint y: 232, distance: 368.7
click at [477, 232] on html "Accueil Bibliothèque Pa Dekourajé-w [PERSON_NAME] Synchronisation manuelle Pers…" at bounding box center [238, 134] width 477 height 269
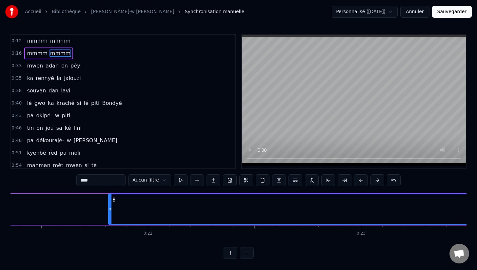
scroll to position [0, 4571]
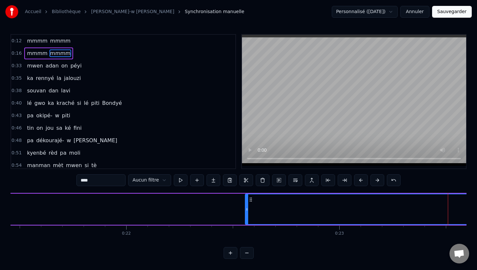
drag, startPoint x: 89, startPoint y: 210, endPoint x: 247, endPoint y: 204, distance: 158.4
click at [247, 204] on div at bounding box center [246, 209] width 3 height 30
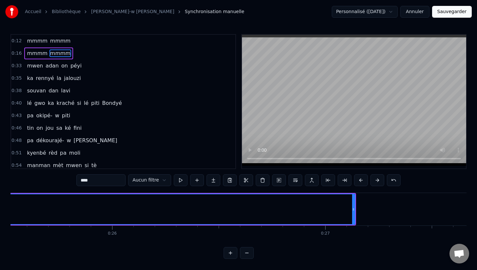
scroll to position [0, 5457]
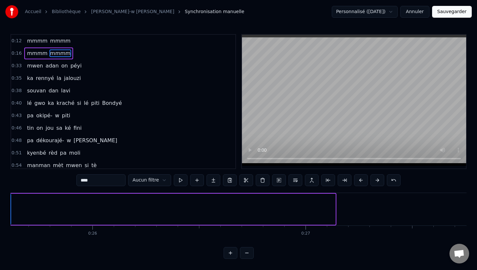
drag, startPoint x: 333, startPoint y: 209, endPoint x: 9, endPoint y: 155, distance: 329.0
click at [9, 154] on div "Accueil Bibliothèque Pa Dekourajé-w [PERSON_NAME] Synchronisation manuelle Pers…" at bounding box center [238, 129] width 477 height 259
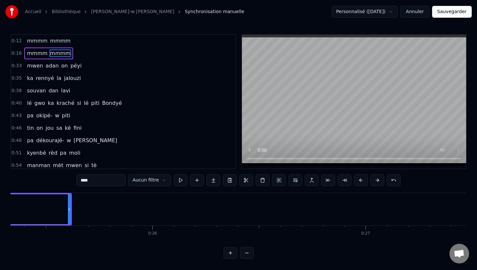
scroll to position [0, 5375]
drag, startPoint x: 90, startPoint y: 209, endPoint x: 25, endPoint y: 201, distance: 65.7
click at [25, 201] on div at bounding box center [26, 209] width 3 height 30
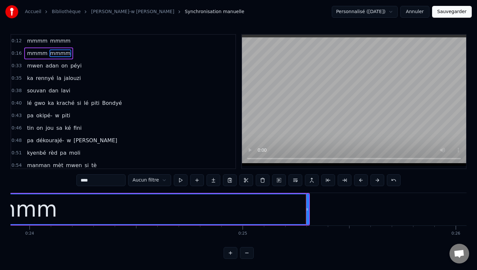
scroll to position [0, 5091]
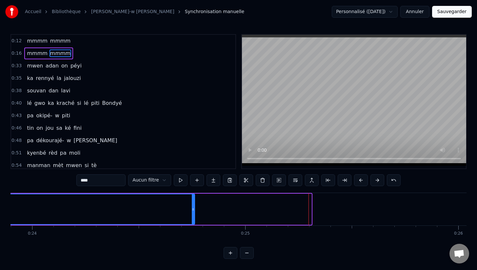
drag, startPoint x: 311, startPoint y: 211, endPoint x: 194, endPoint y: 195, distance: 117.7
click at [194, 195] on div at bounding box center [193, 209] width 3 height 30
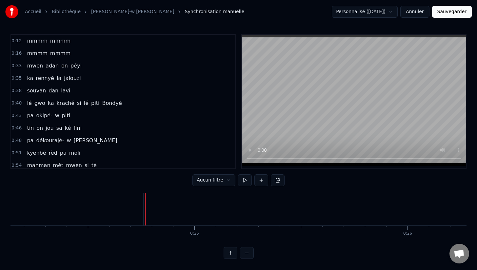
scroll to position [0, 5174]
click at [242, 179] on button at bounding box center [245, 180] width 14 height 12
click at [261, 179] on button at bounding box center [261, 180] width 14 height 12
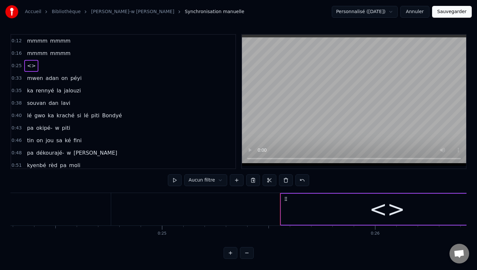
click at [309, 220] on div "<>" at bounding box center [387, 209] width 212 height 31
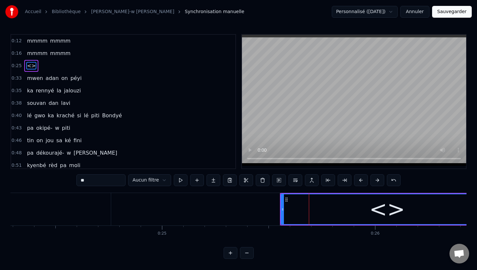
drag, startPoint x: 107, startPoint y: 182, endPoint x: 64, endPoint y: 181, distance: 43.3
click at [63, 181] on div "0:12 mmmm mmmm 0:16 mmmm mmmm 0:25 <> 0:33 mwen [PERSON_NAME] on péyi 0:35 ka r…" at bounding box center [238, 146] width 456 height 225
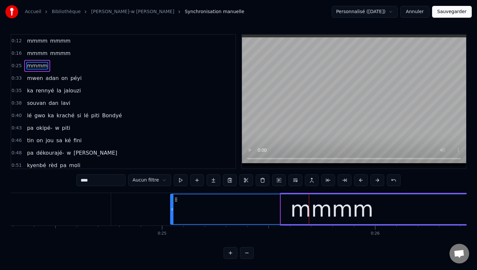
drag, startPoint x: 283, startPoint y: 209, endPoint x: 172, endPoint y: 203, distance: 110.6
click at [172, 203] on div at bounding box center [172, 209] width 3 height 30
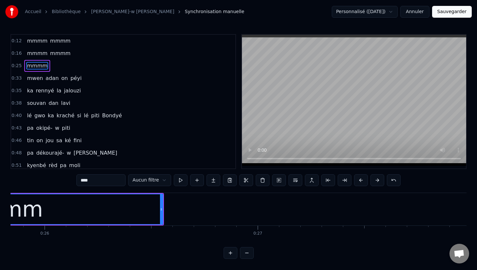
scroll to position [0, 5508]
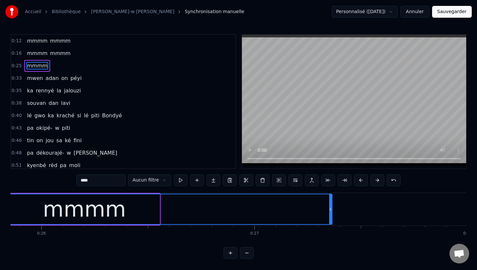
drag, startPoint x: 157, startPoint y: 210, endPoint x: 330, endPoint y: 224, distance: 173.6
click at [330, 224] on div "mmmm" at bounding box center [84, 209] width 496 height 31
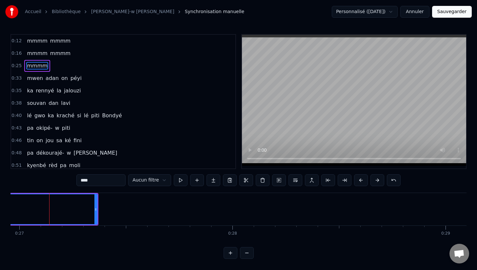
scroll to position [0, 5745]
type input "****"
click at [197, 180] on button at bounding box center [197, 180] width 14 height 12
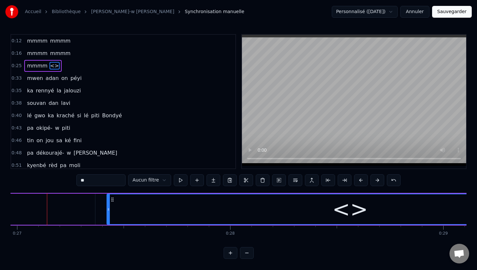
drag, startPoint x: 99, startPoint y: 210, endPoint x: 108, endPoint y: 211, distance: 8.9
click at [108, 211] on icon at bounding box center [108, 209] width 3 height 5
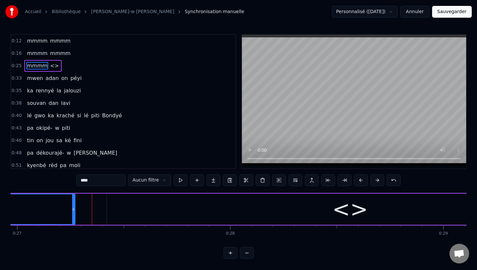
drag, startPoint x: 92, startPoint y: 209, endPoint x: 71, endPoint y: 208, distance: 21.0
click at [72, 207] on icon at bounding box center [73, 209] width 3 height 5
click at [124, 213] on div "<>" at bounding box center [350, 209] width 487 height 31
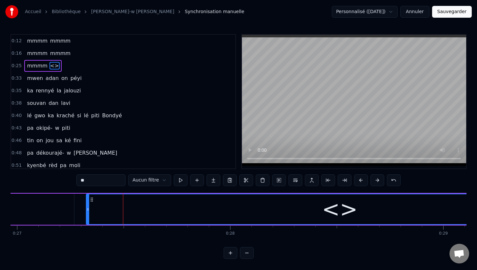
drag, startPoint x: 107, startPoint y: 209, endPoint x: 87, endPoint y: 207, distance: 20.7
click at [87, 207] on icon at bounding box center [88, 209] width 3 height 5
click at [99, 182] on input "**" at bounding box center [100, 180] width 49 height 12
type input "*"
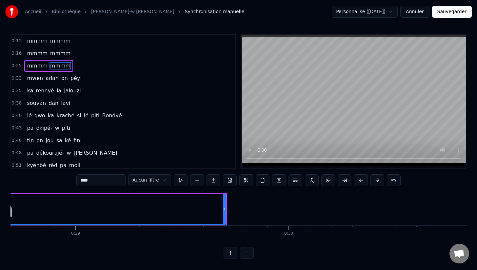
scroll to position [0, 6127]
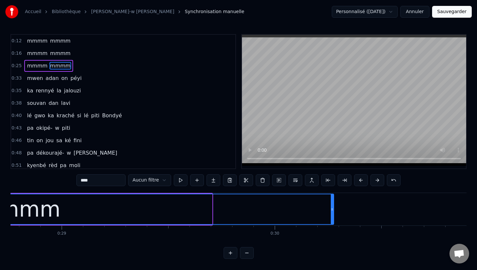
drag, startPoint x: 209, startPoint y: 210, endPoint x: 331, endPoint y: 215, distance: 121.7
click at [331, 215] on div at bounding box center [332, 209] width 3 height 30
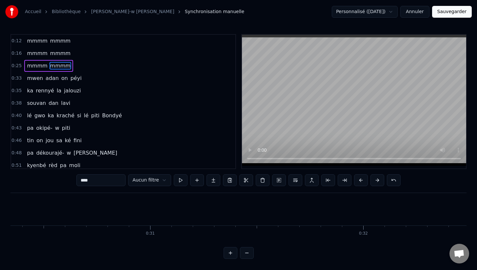
scroll to position [0, 6463]
type input "****"
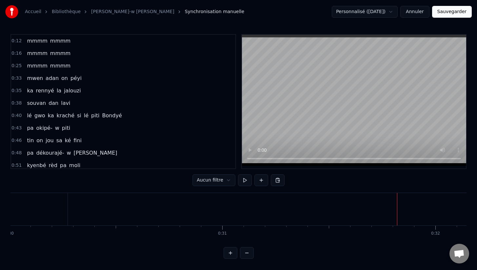
scroll to position [0, 6356]
click at [259, 182] on button at bounding box center [261, 180] width 14 height 12
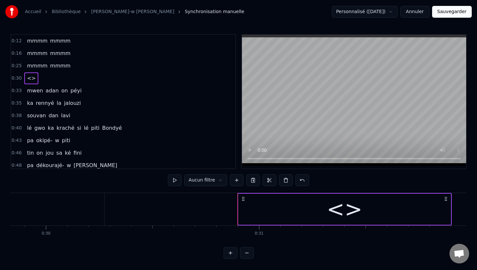
click at [248, 211] on div "<>" at bounding box center [344, 209] width 212 height 31
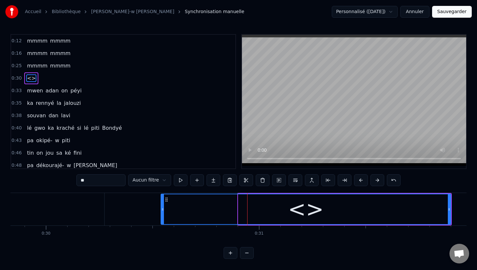
drag, startPoint x: 240, startPoint y: 210, endPoint x: 163, endPoint y: 193, distance: 79.2
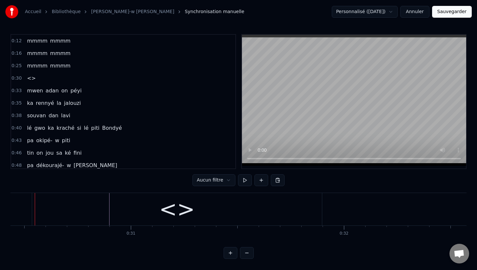
scroll to position [0, 6499]
click at [193, 203] on div "<>" at bounding box center [162, 209] width 290 height 32
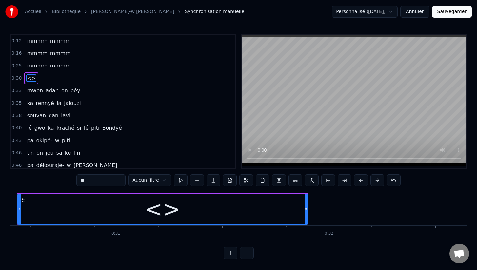
drag, startPoint x: 109, startPoint y: 180, endPoint x: 64, endPoint y: 176, distance: 45.1
click at [64, 176] on div "0:12 mmmm mmmm 0:16 mmmm mmmm 0:25 mmmm mmmm 0:30 <> 0:33 mwen [PERSON_NAME] on…" at bounding box center [238, 146] width 456 height 225
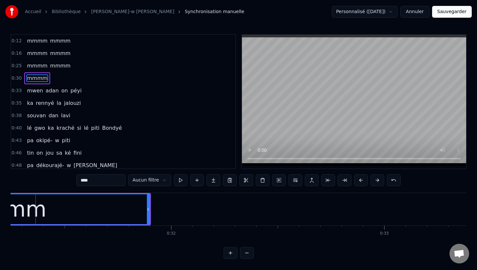
scroll to position [0, 6669]
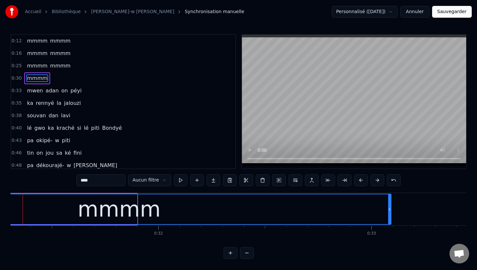
drag, startPoint x: 136, startPoint y: 210, endPoint x: 390, endPoint y: 234, distance: 255.1
click at [390, 234] on div "mmmm mmmm mmmm mmmm mmmm mmmm mmmm mwen [PERSON_NAME] on péyi ka rennyé la jalo…" at bounding box center [238, 217] width 456 height 49
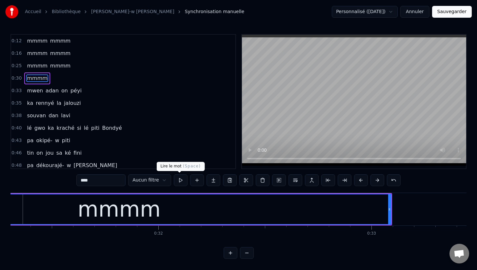
type input "****"
click at [181, 182] on button at bounding box center [181, 180] width 14 height 12
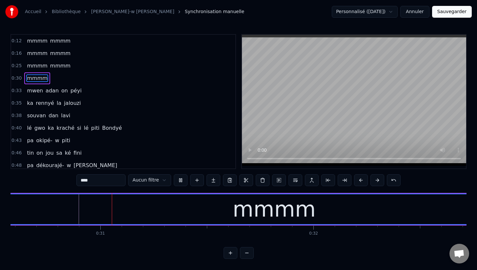
scroll to position [0, 6511]
click at [181, 182] on button at bounding box center [181, 180] width 14 height 12
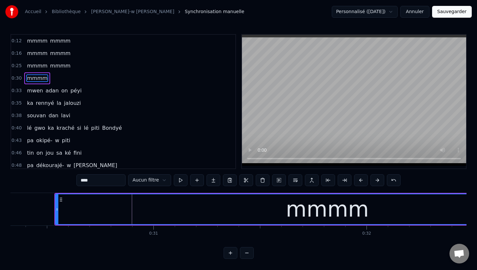
scroll to position [0, 6430]
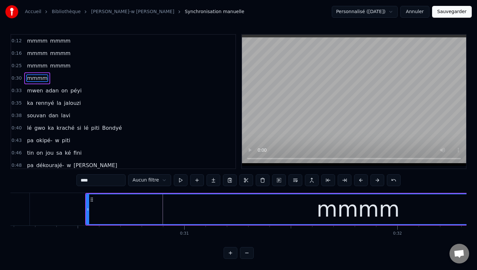
click at [124, 206] on div "mmmm" at bounding box center [358, 209] width 543 height 30
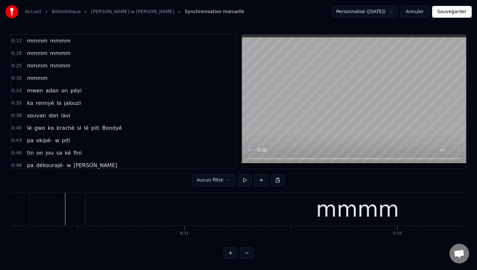
click at [150, 211] on div "mmmm" at bounding box center [358, 209] width 544 height 32
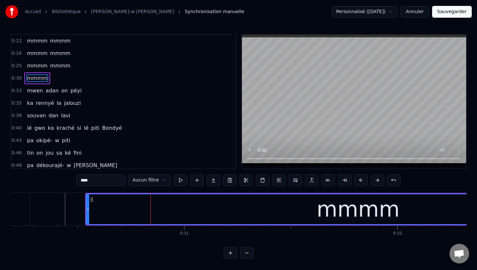
click at [170, 213] on div "mmmm" at bounding box center [358, 209] width 543 height 30
click at [115, 207] on div "mmmm" at bounding box center [358, 209] width 543 height 30
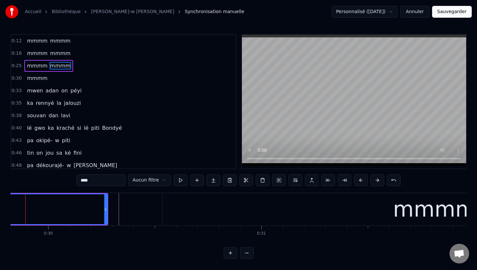
scroll to position [0, 6335]
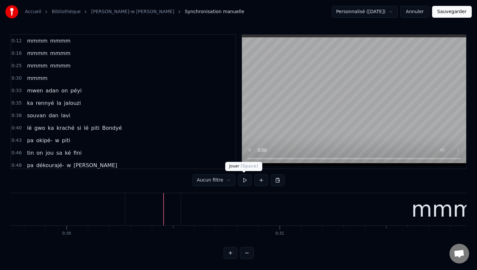
click at [242, 181] on button at bounding box center [245, 180] width 14 height 12
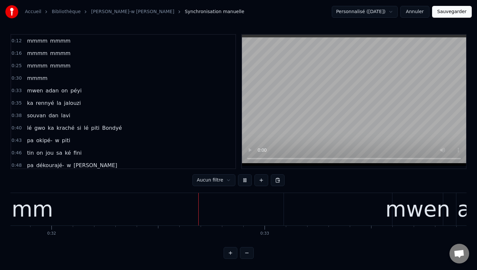
scroll to position [0, 6776]
click at [411, 211] on div "mwen" at bounding box center [417, 209] width 65 height 32
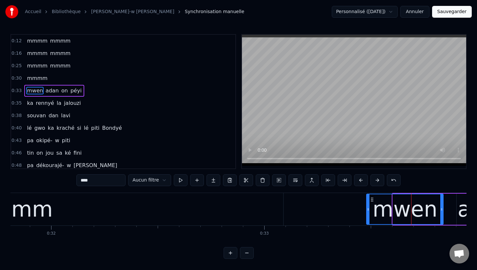
drag, startPoint x: 395, startPoint y: 212, endPoint x: 369, endPoint y: 206, distance: 26.9
click at [369, 206] on div at bounding box center [368, 209] width 3 height 30
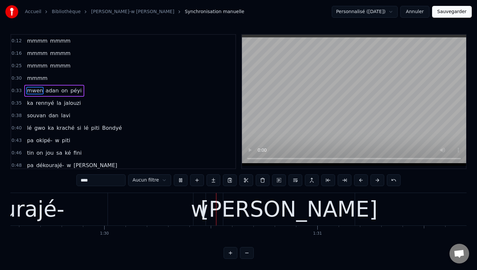
scroll to position [0, 0]
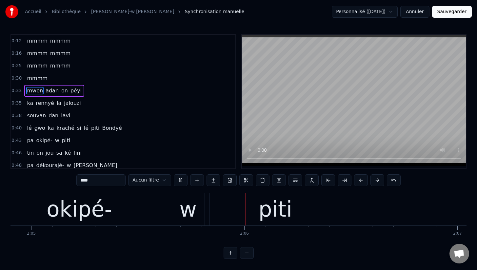
click at [105, 207] on div "okipé-" at bounding box center [80, 209] width 66 height 32
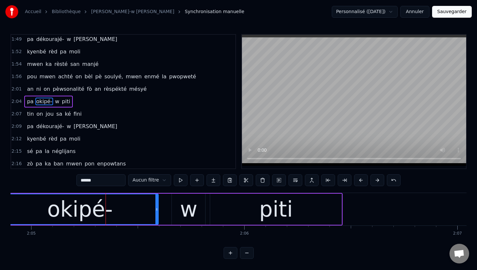
click at [125, 76] on span "mwen" at bounding box center [133, 77] width 17 height 8
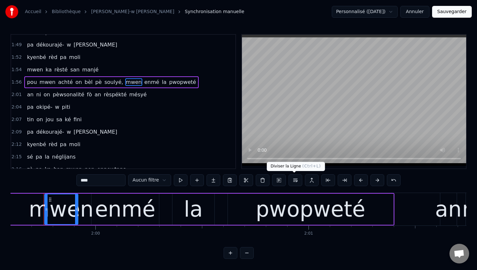
click at [294, 180] on button at bounding box center [295, 180] width 14 height 12
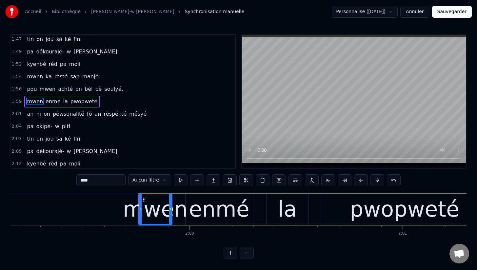
click at [29, 88] on span "pou" at bounding box center [31, 89] width 11 height 8
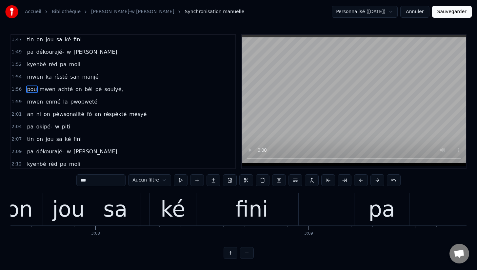
click at [166, 207] on div "ké" at bounding box center [173, 209] width 25 height 32
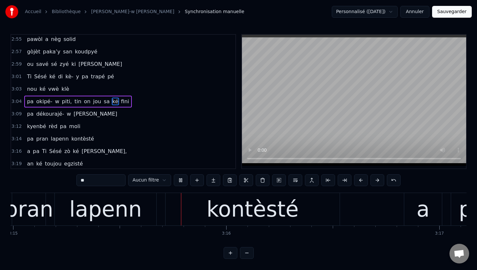
scroll to position [0, 41542]
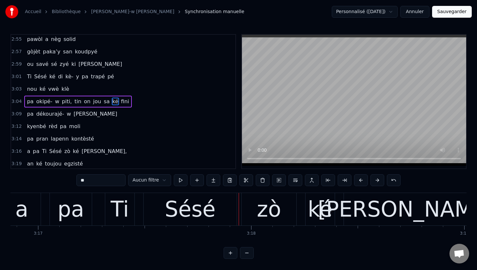
click at [74, 138] on span "kontèsté" at bounding box center [83, 139] width 24 height 8
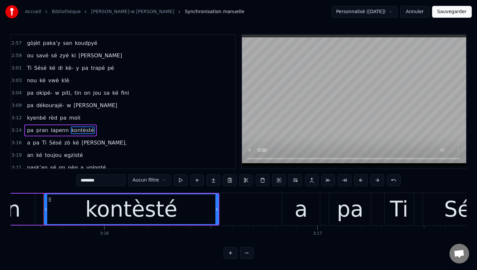
click at [88, 180] on input "********" at bounding box center [100, 180] width 49 height 12
click at [30, 130] on span "pa" at bounding box center [30, 131] width 8 height 8
type input "**"
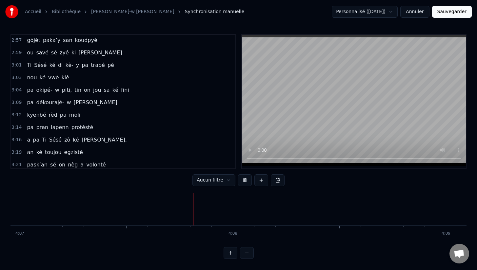
scroll to position [0, 52616]
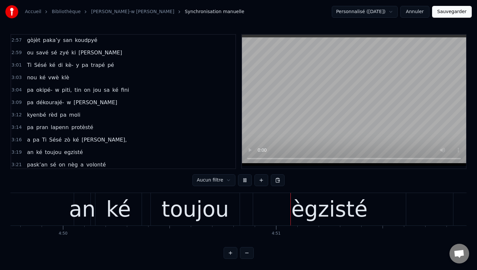
click at [172, 211] on div "toujou" at bounding box center [195, 209] width 67 height 32
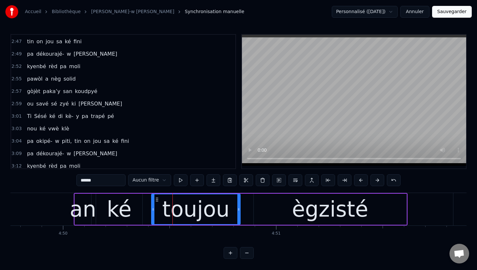
click at [33, 125] on span "nou" at bounding box center [31, 129] width 11 height 8
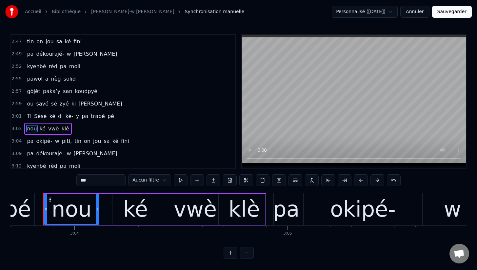
click at [74, 139] on span "tin" at bounding box center [78, 141] width 8 height 8
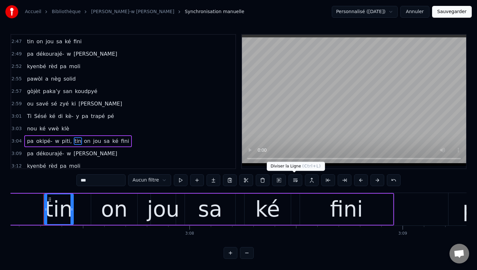
click at [292, 182] on button at bounding box center [295, 180] width 14 height 12
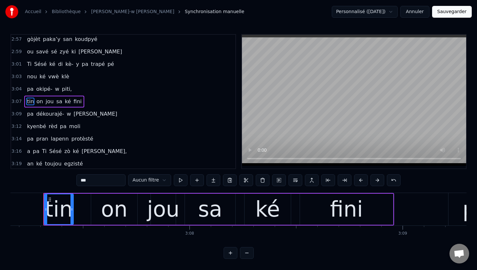
click at [48, 79] on span "vwè" at bounding box center [54, 77] width 12 height 8
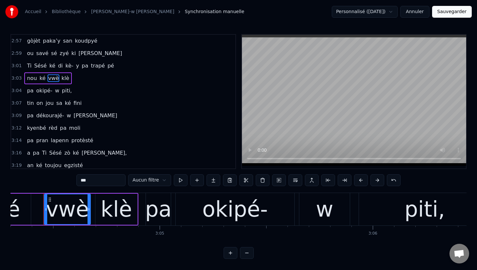
click at [28, 79] on span "nou" at bounding box center [31, 78] width 11 height 8
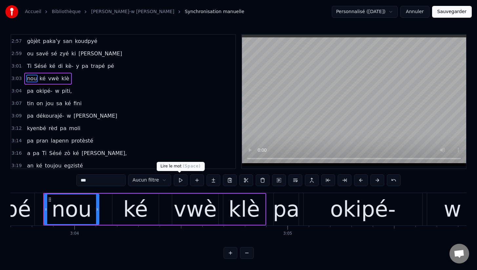
click at [179, 179] on button at bounding box center [181, 180] width 14 height 12
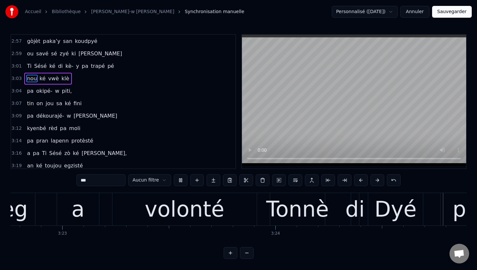
click at [88, 155] on span "[PERSON_NAME]," at bounding box center [104, 153] width 47 height 8
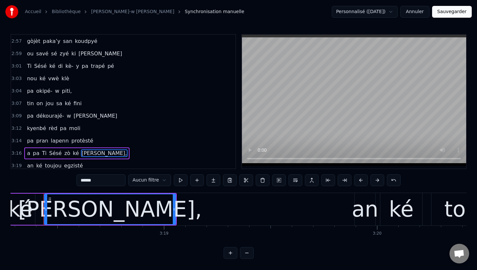
click at [103, 182] on input "******" at bounding box center [100, 180] width 49 height 12
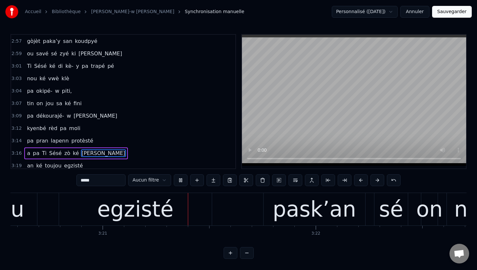
scroll to position [0, 42731]
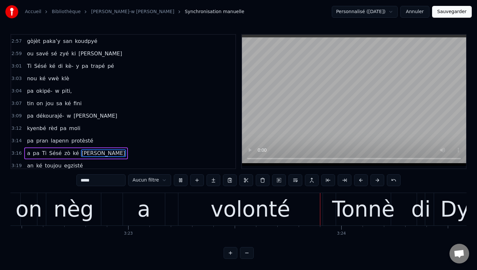
click at [61, 92] on span "piti," at bounding box center [66, 91] width 11 height 8
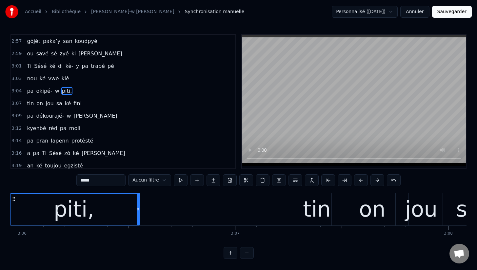
scroll to position [0, 39577]
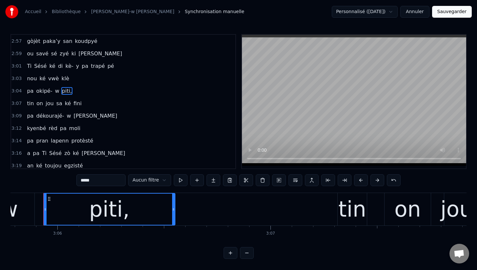
click at [107, 182] on input "*****" at bounding box center [100, 180] width 49 height 12
type input "****"
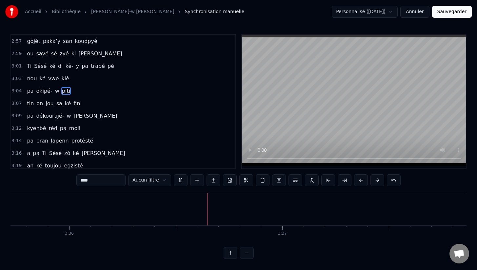
scroll to position [0, 45960]
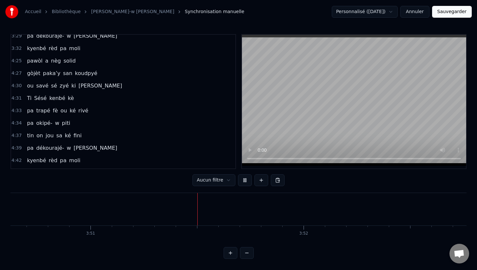
scroll to position [0, 49130]
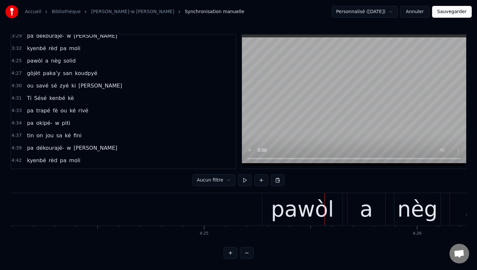
click at [298, 214] on div "pawòl" at bounding box center [302, 209] width 63 height 32
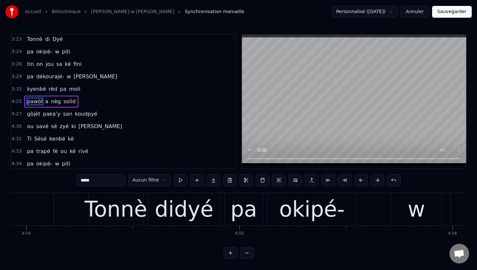
click at [175, 214] on div "didyé" at bounding box center [184, 209] width 59 height 32
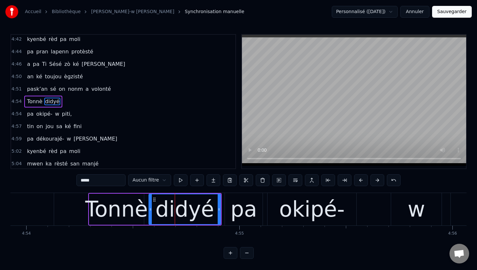
click at [50, 99] on span "didyé" at bounding box center [52, 102] width 16 height 8
click at [86, 178] on input "*****" at bounding box center [100, 180] width 49 height 12
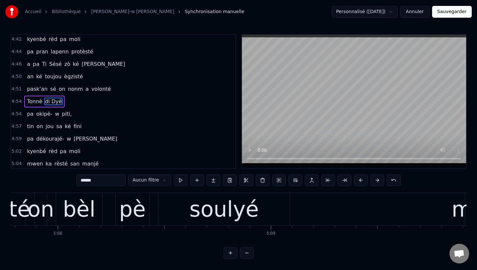
scroll to position [0, 65566]
click at [67, 216] on div "bèl" at bounding box center [79, 209] width 32 height 32
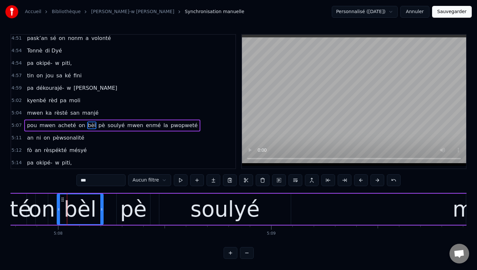
scroll to position [1172, 0]
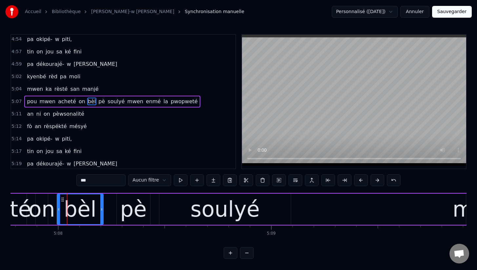
click at [128, 101] on span "mwen" at bounding box center [135, 102] width 17 height 8
type input "****"
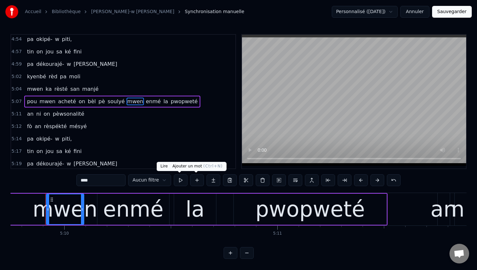
scroll to position [0, 65988]
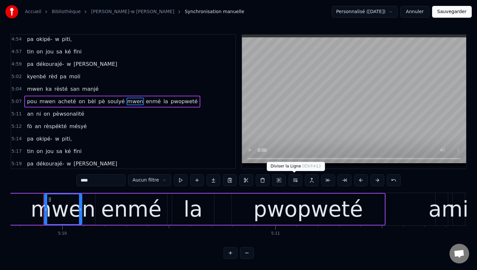
click at [293, 181] on button at bounding box center [295, 180] width 14 height 12
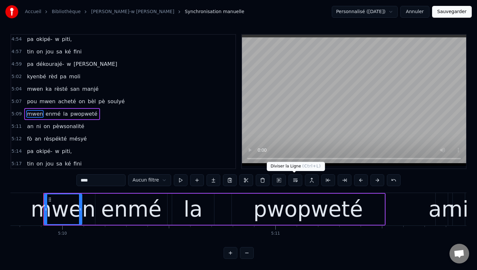
scroll to position [1185, 0]
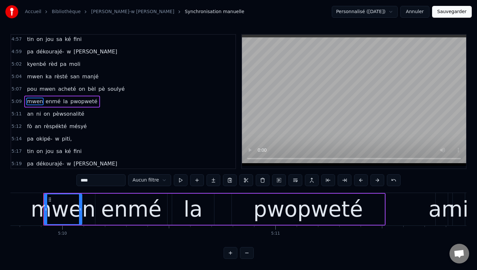
click at [33, 77] on span "mwen" at bounding box center [34, 77] width 17 height 8
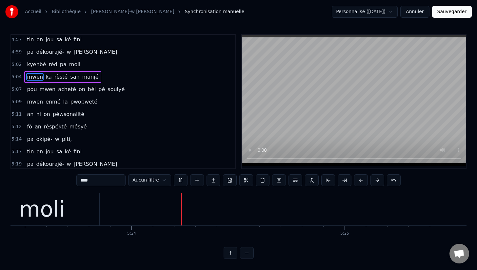
scroll to position [0, 68904]
click at [454, 10] on button "Sauvegarder" at bounding box center [452, 12] width 40 height 12
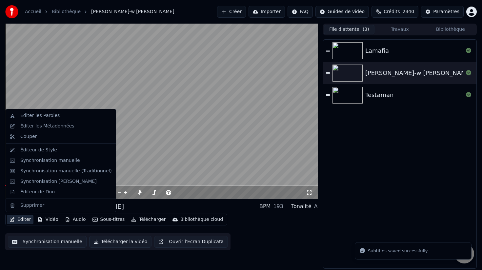
click at [25, 219] on button "Éditer" at bounding box center [20, 219] width 27 height 9
click at [34, 191] on div "Éditeur de Duo" at bounding box center [37, 192] width 34 height 7
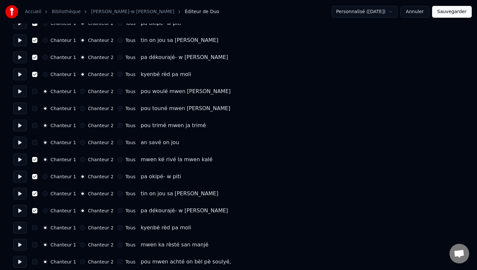
scroll to position [477, 0]
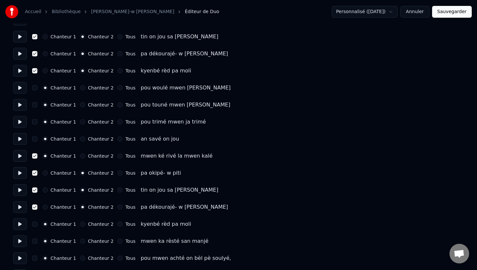
click at [33, 155] on button "button" at bounding box center [34, 155] width 5 height 5
click at [33, 225] on button "button" at bounding box center [34, 224] width 5 height 5
click at [81, 224] on button "Chanteur 2" at bounding box center [82, 224] width 5 height 5
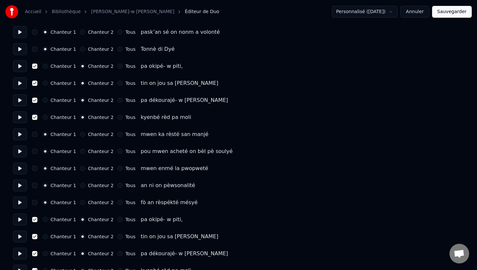
scroll to position [1636, 0]
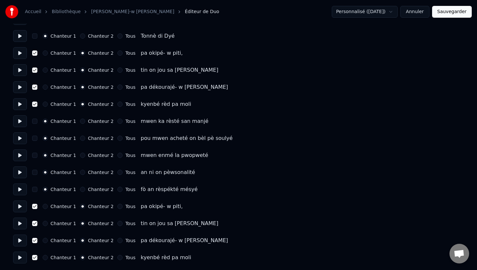
click at [456, 11] on button "Sauvegarder" at bounding box center [452, 12] width 40 height 12
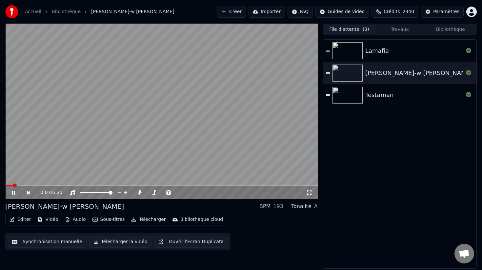
click at [118, 244] on button "Télécharger la vidéo" at bounding box center [120, 242] width 63 height 12
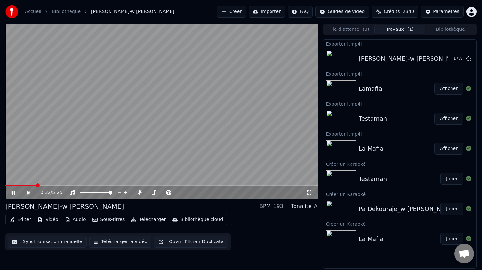
click at [17, 185] on span at bounding box center [20, 185] width 31 height 1
click at [25, 220] on button "Éditer" at bounding box center [20, 219] width 27 height 9
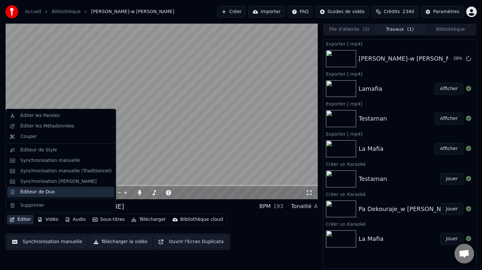
click at [33, 191] on div "Éditeur de Duo" at bounding box center [37, 192] width 34 height 7
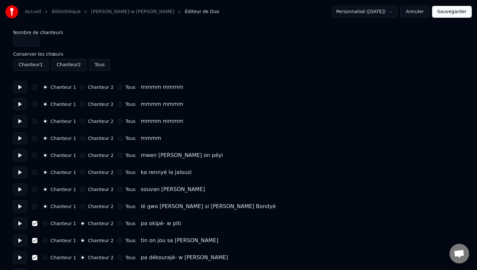
click at [104, 12] on link "[PERSON_NAME]-w [PERSON_NAME]" at bounding box center [132, 12] width 83 height 7
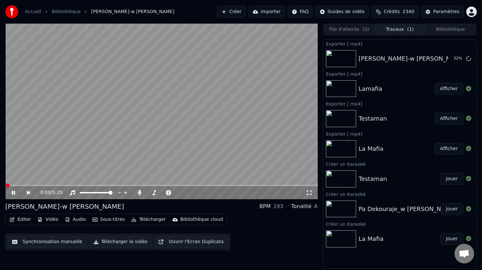
click at [23, 219] on button "Éditer" at bounding box center [20, 219] width 27 height 9
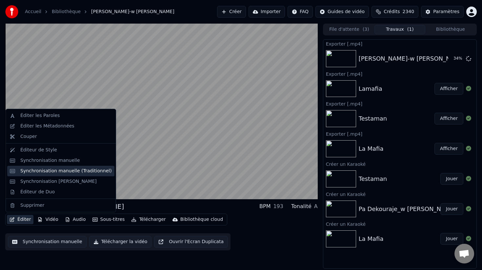
click at [52, 173] on div "Synchronisation manuelle (Traditionnel)" at bounding box center [65, 171] width 91 height 7
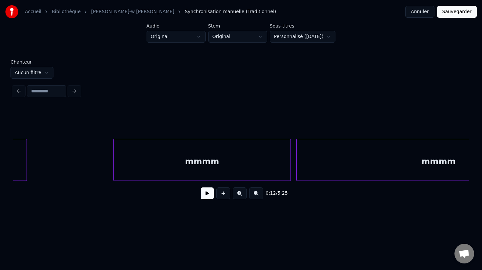
scroll to position [0, 1377]
click at [131, 163] on div "mmmm" at bounding box center [189, 161] width 177 height 45
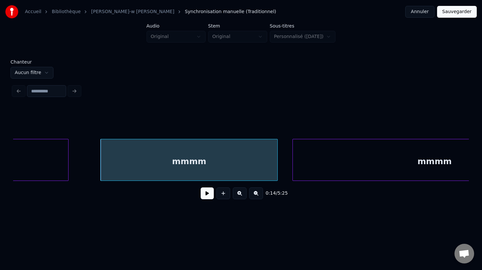
click at [67, 160] on div at bounding box center [67, 159] width 2 height 41
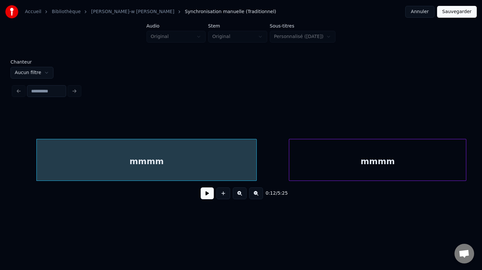
scroll to position [0, 1189]
click at [58, 162] on div "mmmm" at bounding box center [139, 161] width 220 height 45
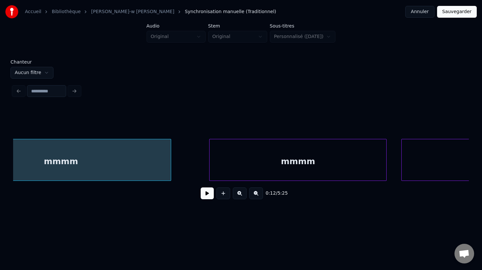
scroll to position [0, 1292]
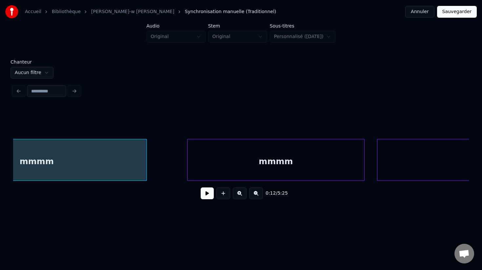
click at [301, 164] on div "mmmm" at bounding box center [275, 161] width 177 height 45
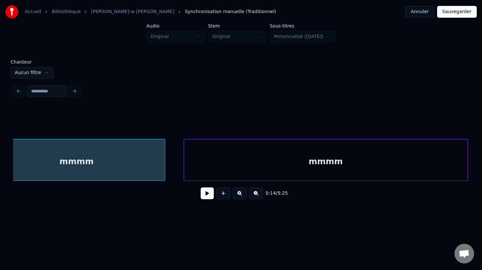
scroll to position [0, 1492]
click at [303, 165] on div "mmmm" at bounding box center [326, 161] width 283 height 45
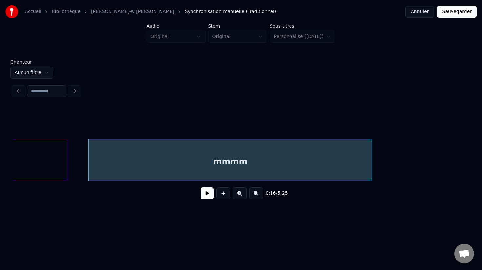
scroll to position [0, 1603]
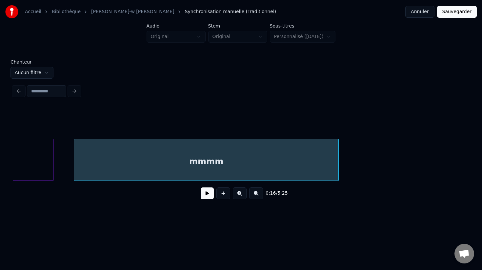
click at [338, 162] on div at bounding box center [337, 159] width 2 height 41
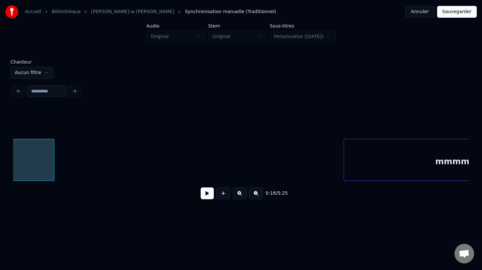
scroll to position [0, 1885]
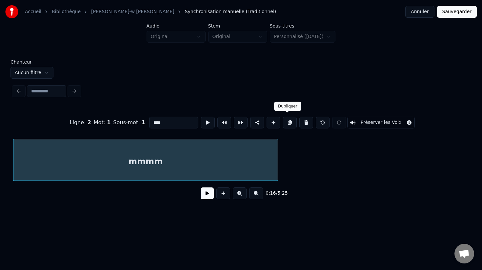
click at [286, 121] on button at bounding box center [290, 123] width 14 height 12
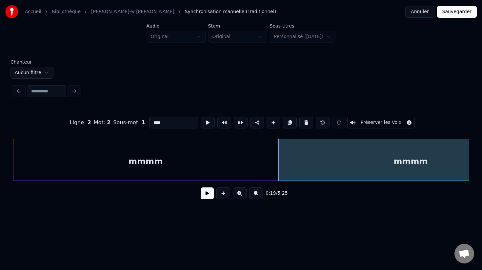
click at [329, 164] on div "mmmm" at bounding box center [410, 161] width 264 height 45
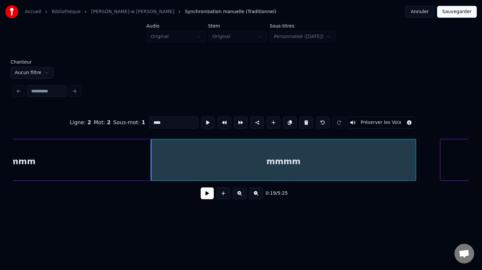
scroll to position [0, 1831]
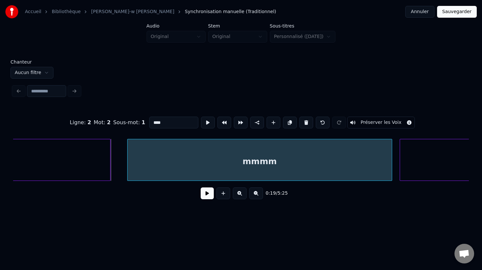
click at [303, 161] on div "mmmm" at bounding box center [259, 161] width 264 height 45
click at [157, 161] on div at bounding box center [156, 159] width 2 height 41
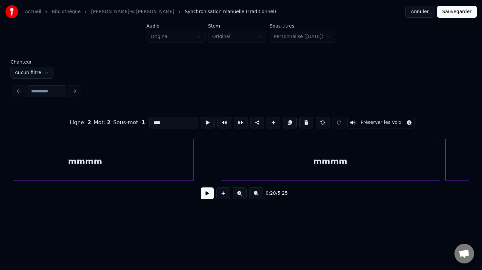
scroll to position [0, 2259]
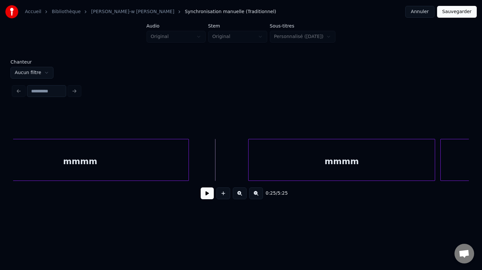
click at [249, 166] on div at bounding box center [249, 159] width 2 height 41
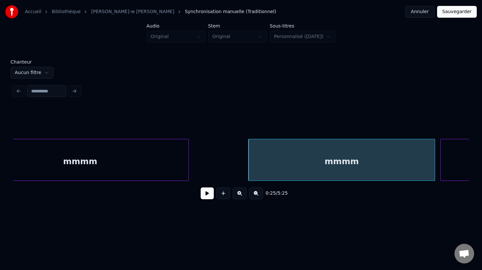
scroll to position [0, 2219]
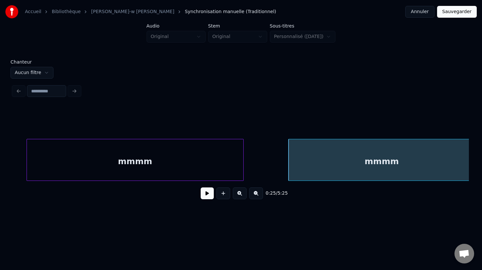
click at [203, 165] on div "mmmm" at bounding box center [135, 160] width 217 height 42
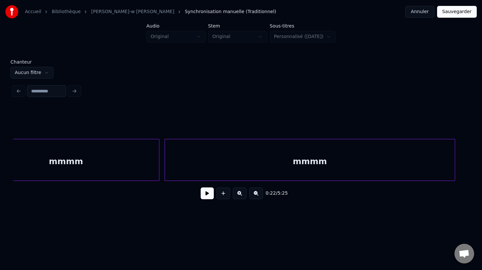
scroll to position [0, 2538]
click at [228, 161] on div "mmmm" at bounding box center [311, 161] width 290 height 45
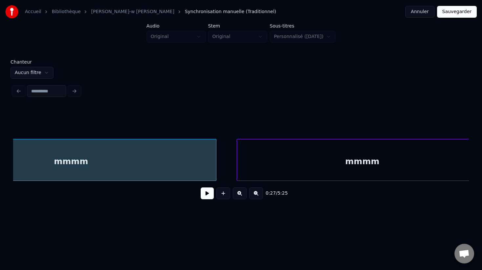
scroll to position [0, 2820]
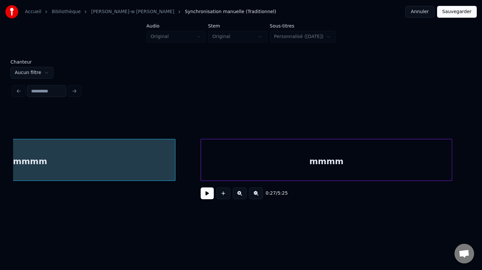
click at [235, 163] on div "mmmm" at bounding box center [326, 161] width 251 height 45
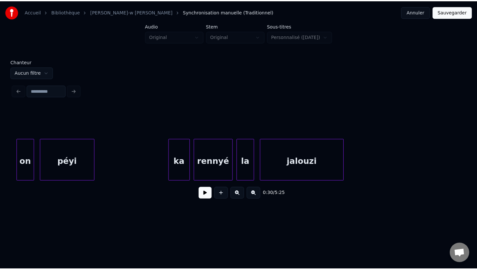
scroll to position [0, 3363]
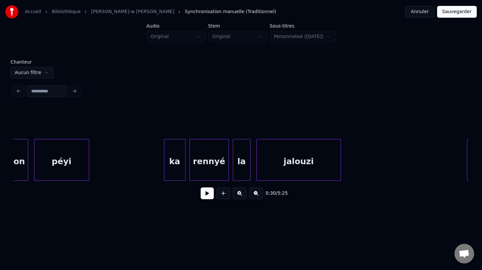
click at [462, 10] on button "Sauvegarder" at bounding box center [457, 12] width 40 height 12
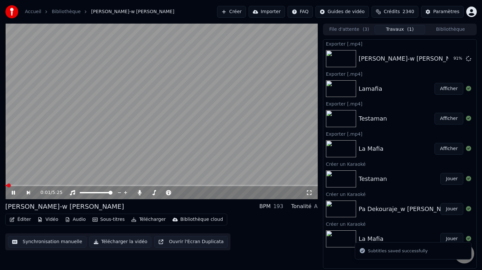
click at [25, 218] on button "Éditer" at bounding box center [20, 219] width 27 height 9
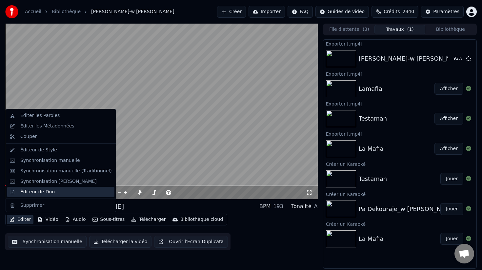
click at [43, 191] on div "Éditeur de Duo" at bounding box center [37, 192] width 34 height 7
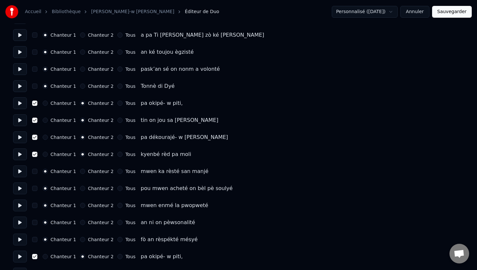
scroll to position [1636, 0]
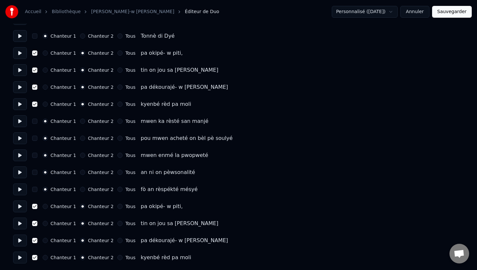
click at [454, 10] on button "Sauvegarder" at bounding box center [452, 12] width 40 height 12
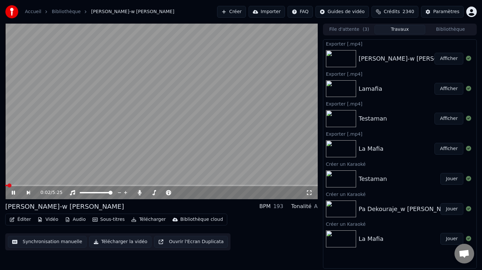
click at [103, 241] on button "Télécharger la vidéo" at bounding box center [120, 242] width 63 height 12
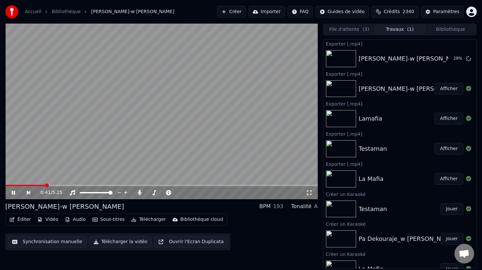
click at [23, 219] on button "Éditer" at bounding box center [20, 219] width 27 height 9
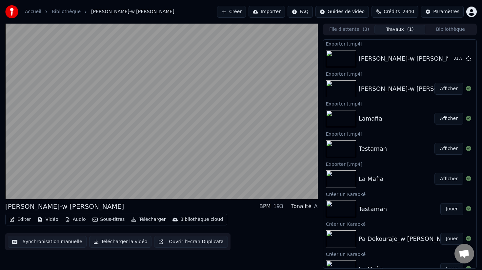
click at [45, 246] on button "Synchronisation manuelle" at bounding box center [47, 242] width 79 height 12
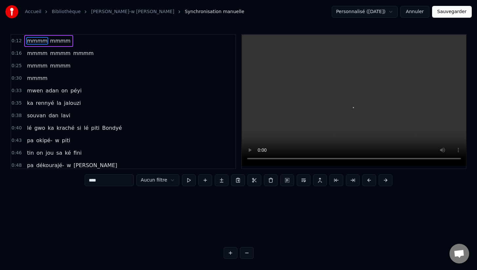
scroll to position [0, 686]
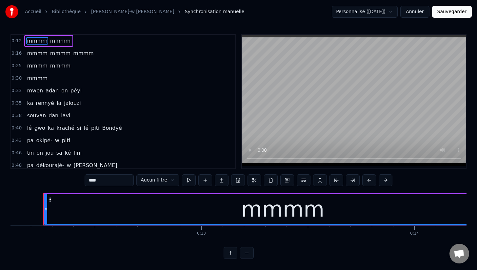
click at [72, 53] on span "mmmm" at bounding box center [83, 53] width 22 height 8
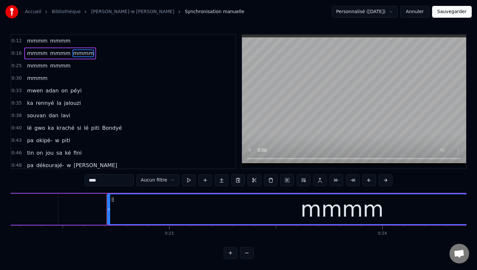
scroll to position [0, 4804]
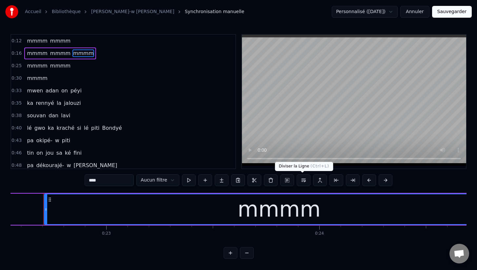
click at [302, 182] on button at bounding box center [304, 180] width 14 height 12
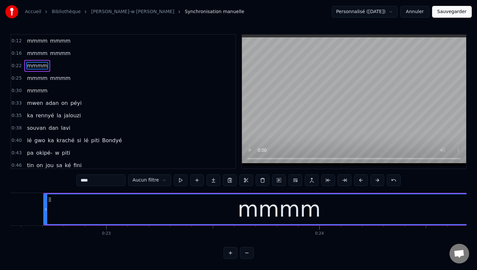
click at [38, 78] on span "mmmm" at bounding box center [37, 78] width 22 height 8
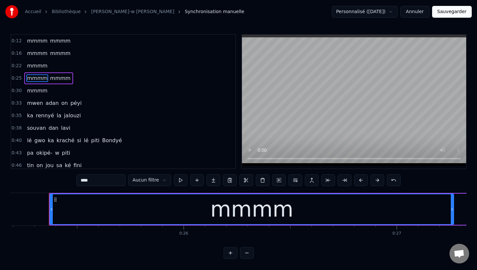
scroll to position [0, 5371]
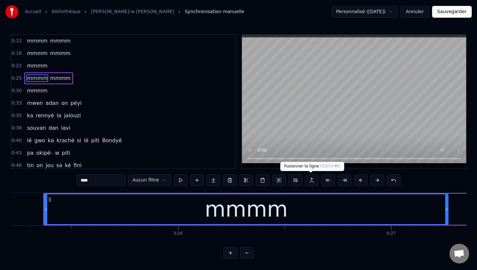
click at [308, 181] on button at bounding box center [312, 180] width 14 height 12
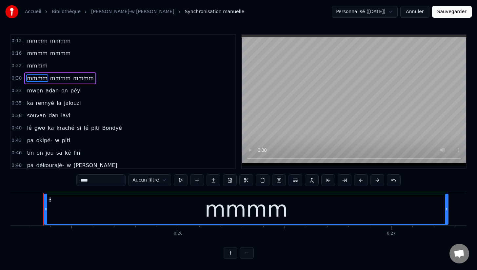
click at [40, 67] on span "mmmm" at bounding box center [37, 66] width 22 height 8
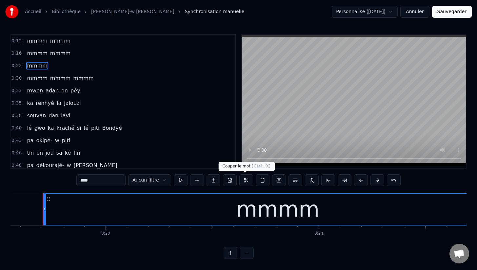
scroll to position [0, 4804]
click at [51, 77] on span "mmmm" at bounding box center [60, 78] width 22 height 8
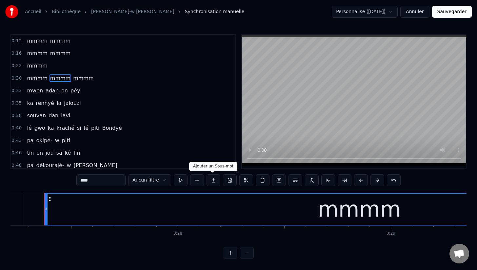
scroll to position [0, 5799]
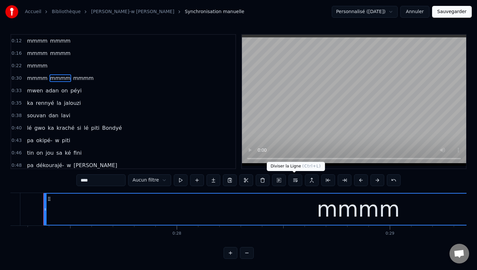
click at [294, 180] on button at bounding box center [295, 180] width 14 height 12
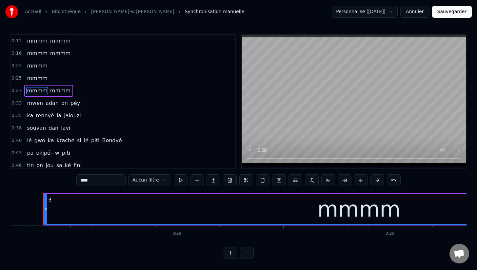
click at [38, 66] on span "mmmm" at bounding box center [37, 66] width 22 height 8
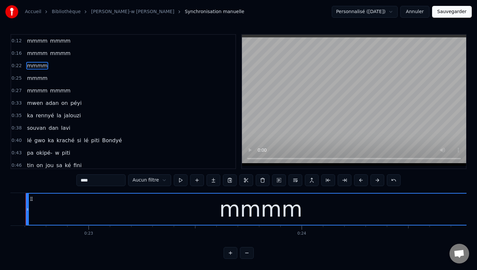
scroll to position [0, 4804]
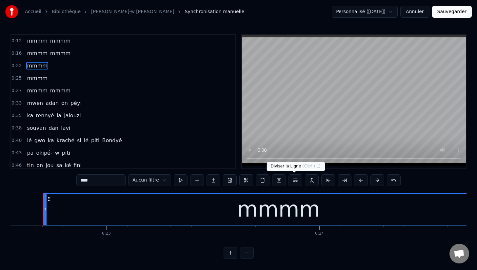
click at [295, 182] on button at bounding box center [295, 180] width 14 height 12
click at [294, 180] on button at bounding box center [295, 180] width 14 height 12
click at [39, 76] on span "mmmm" at bounding box center [37, 78] width 22 height 8
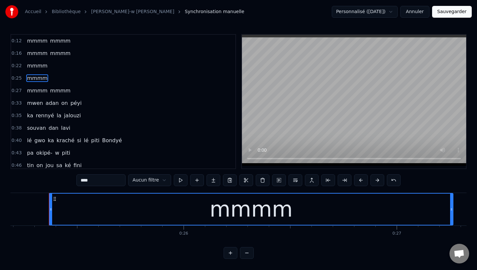
scroll to position [0, 5371]
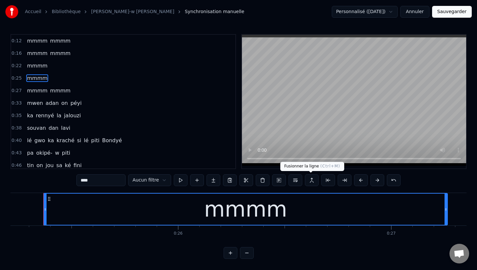
click at [310, 181] on button at bounding box center [312, 180] width 14 height 12
click at [134, 216] on div "mmmm" at bounding box center [245, 209] width 403 height 31
click at [311, 180] on button at bounding box center [312, 180] width 14 height 12
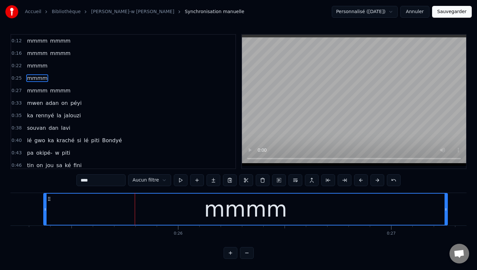
click at [41, 62] on span "mmmm" at bounding box center [37, 66] width 22 height 8
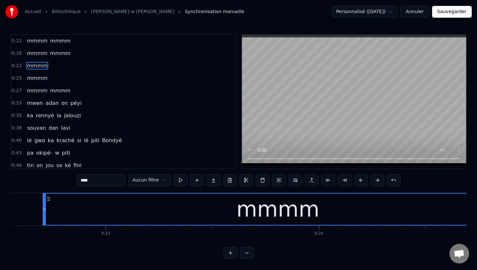
scroll to position [0, 4804]
click at [295, 180] on button at bounding box center [295, 180] width 14 height 12
click at [313, 180] on button at bounding box center [312, 180] width 14 height 12
click at [314, 179] on button at bounding box center [312, 180] width 14 height 12
click at [309, 180] on button at bounding box center [312, 180] width 14 height 12
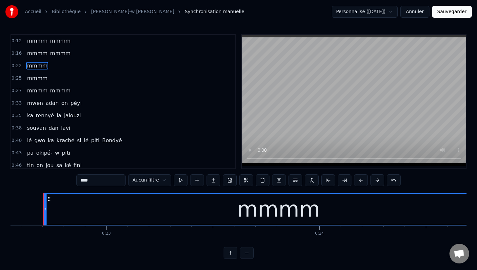
click at [309, 180] on button at bounding box center [312, 180] width 14 height 12
click at [452, 9] on button "Sauvegarder" at bounding box center [452, 12] width 40 height 12
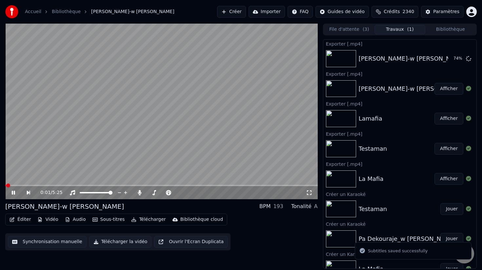
click at [23, 221] on button "Éditer" at bounding box center [20, 219] width 27 height 9
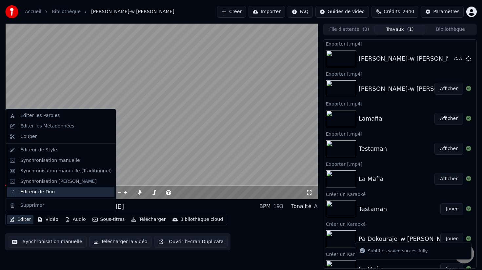
click at [41, 194] on div "Éditeur de Duo" at bounding box center [37, 192] width 34 height 7
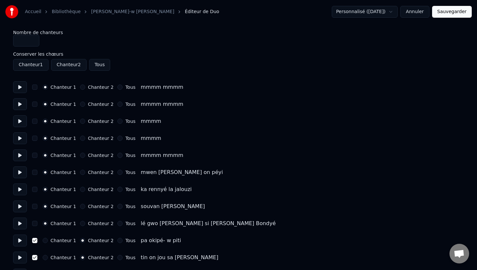
click at [461, 14] on button "Sauvegarder" at bounding box center [452, 12] width 40 height 12
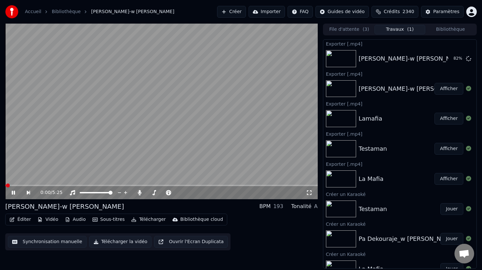
click at [53, 241] on button "Synchronisation manuelle" at bounding box center [47, 242] width 79 height 12
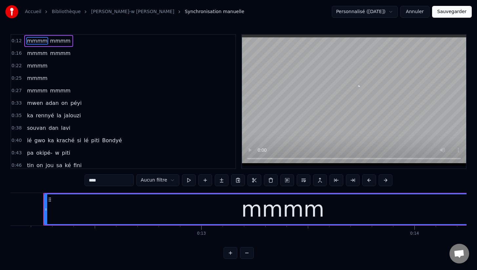
click at [36, 68] on span "mmmm" at bounding box center [37, 66] width 22 height 8
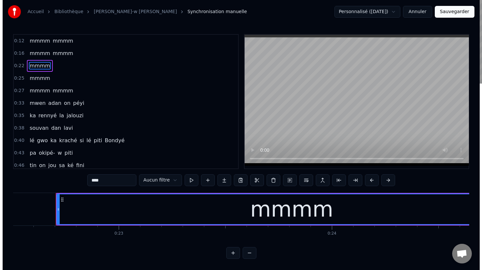
scroll to position [0, 4804]
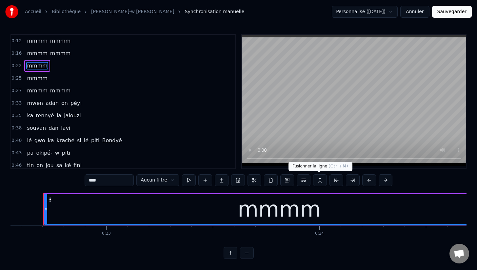
click at [319, 179] on button at bounding box center [320, 180] width 14 height 12
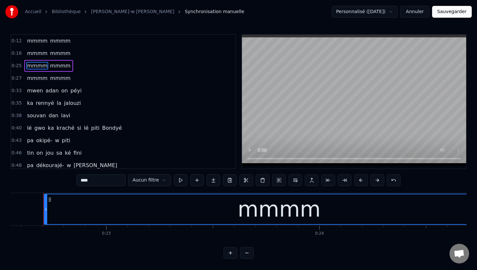
click at [461, 11] on button "Sauvegarder" at bounding box center [452, 12] width 40 height 12
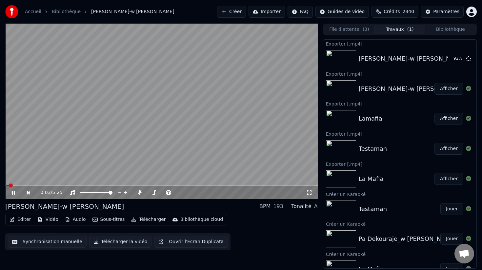
click at [117, 242] on button "Télécharger la vidéo" at bounding box center [120, 242] width 63 height 12
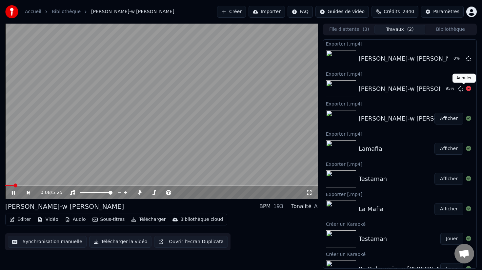
click at [466, 89] on icon at bounding box center [468, 88] width 5 height 5
click at [12, 193] on icon at bounding box center [13, 193] width 3 height 4
click at [33, 11] on link "Accueil" at bounding box center [33, 12] width 16 height 7
